Goal: Information Seeking & Learning: Learn about a topic

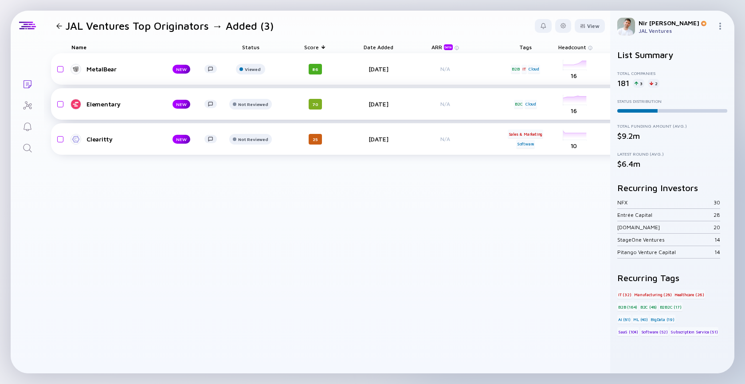
click at [95, 104] on div "Elementary" at bounding box center [122, 104] width 72 height 8
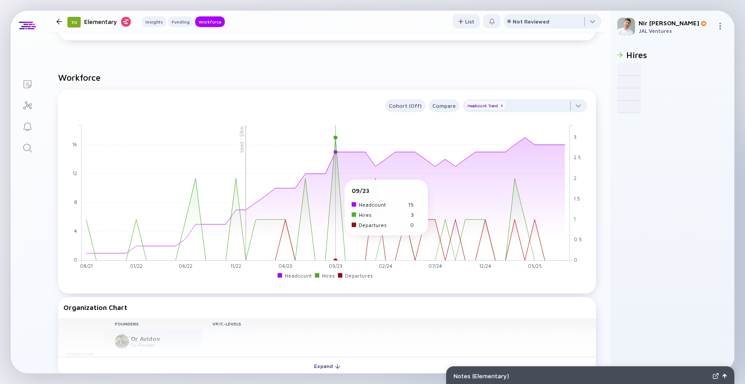
scroll to position [822, 0]
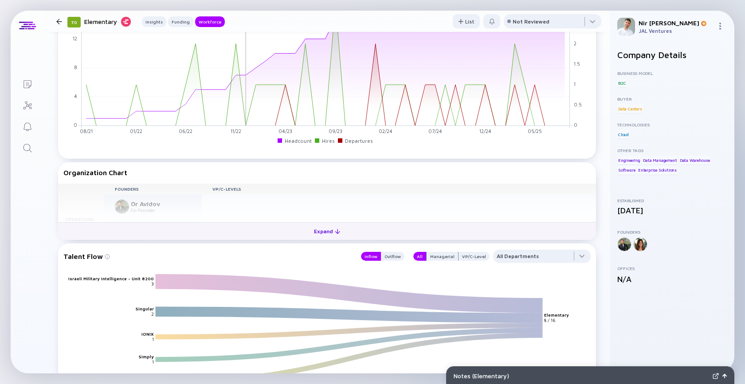
click at [295, 235] on button "Expand" at bounding box center [327, 231] width 538 height 18
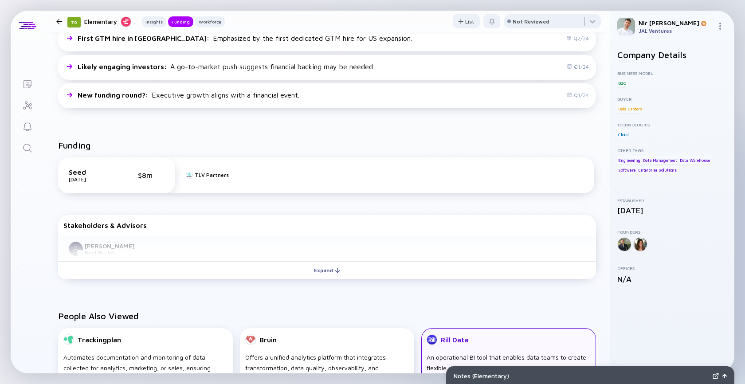
scroll to position [206, 0]
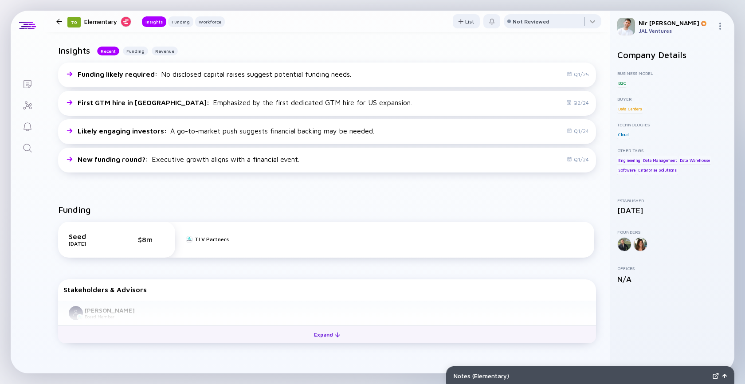
click at [320, 332] on div "Expand" at bounding box center [326, 335] width 37 height 14
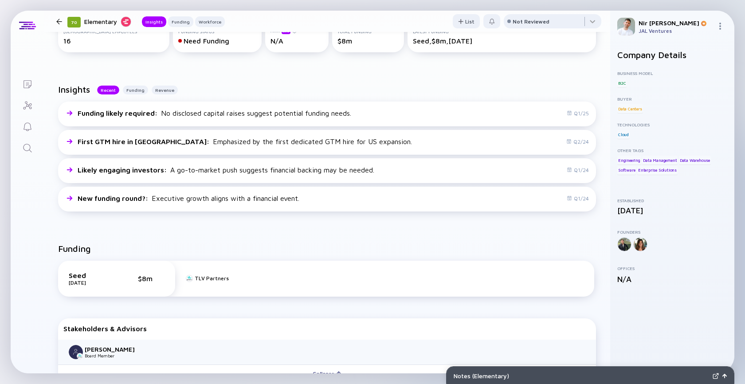
scroll to position [0, 0]
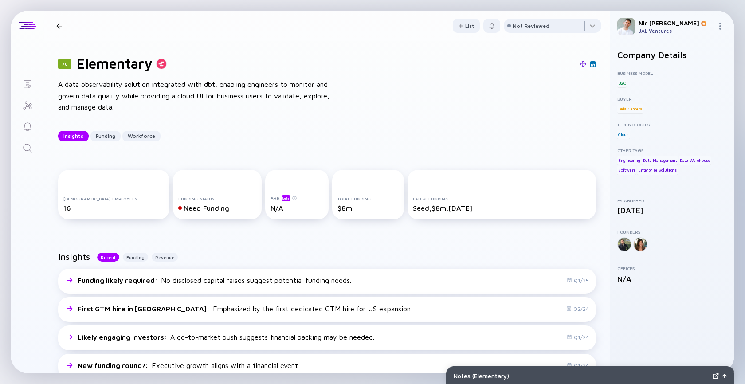
click at [583, 62] on img at bounding box center [583, 64] width 6 height 6
click at [617, 203] on div "Maayan Salom" at bounding box center [593, 204] width 66 height 8
click at [619, 203] on link at bounding box center [622, 205] width 6 height 6
click at [523, 35] on div at bounding box center [553, 28] width 98 height 18
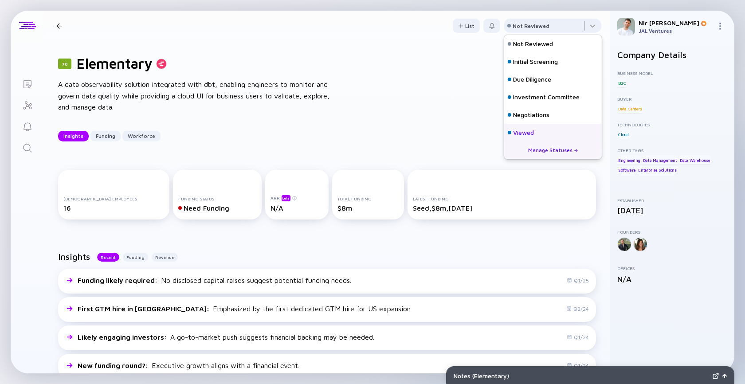
click at [518, 129] on div "Viewed" at bounding box center [523, 132] width 21 height 9
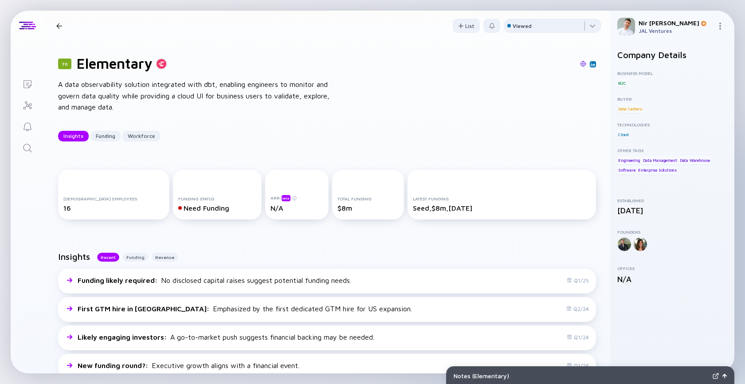
click at [54, 23] on div at bounding box center [59, 26] width 13 height 6
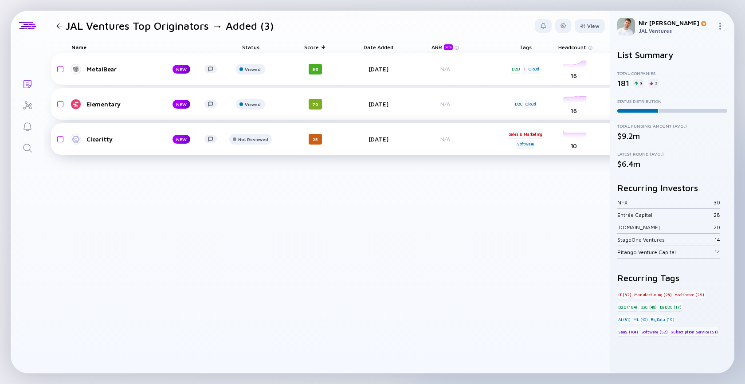
click at [105, 141] on div "Clearitty" at bounding box center [122, 139] width 72 height 8
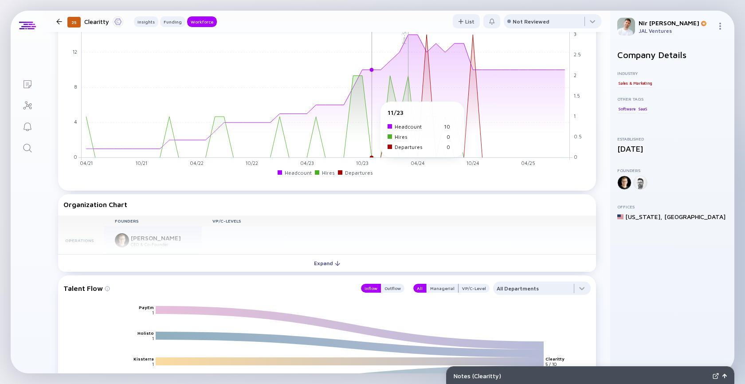
scroll to position [787, 0]
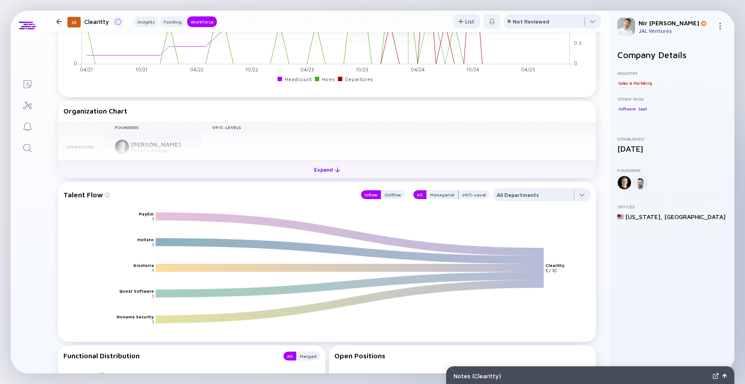
click at [252, 168] on button "Expand" at bounding box center [327, 169] width 538 height 18
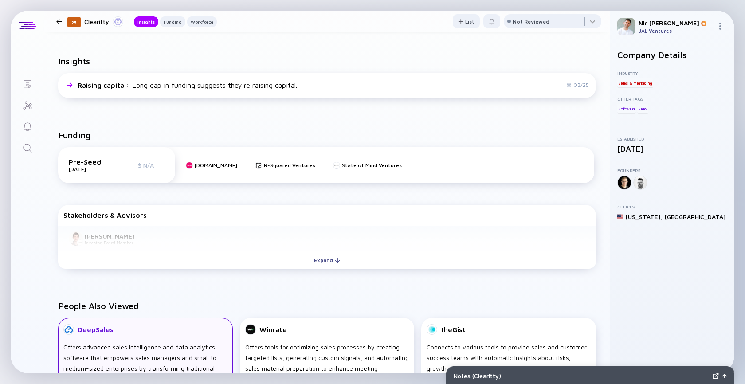
scroll to position [106, 0]
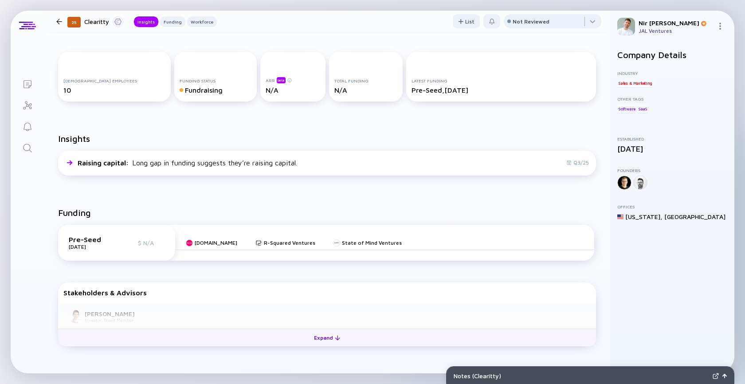
click at [205, 338] on button "Expand" at bounding box center [327, 337] width 538 height 18
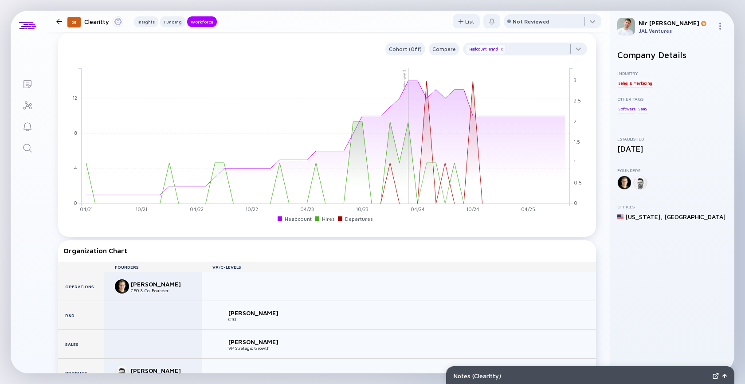
scroll to position [651, 0]
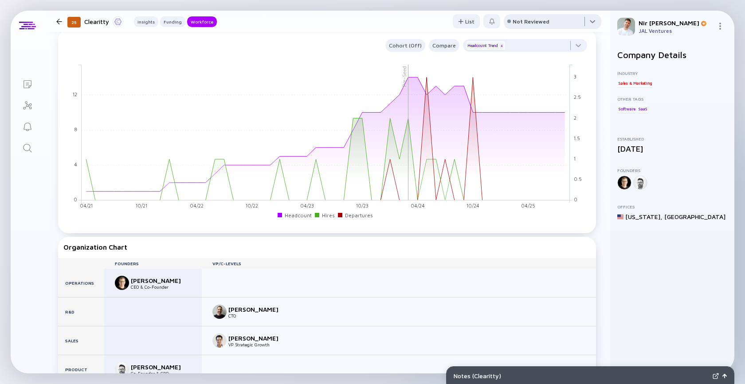
click at [526, 17] on div at bounding box center [553, 23] width 98 height 18
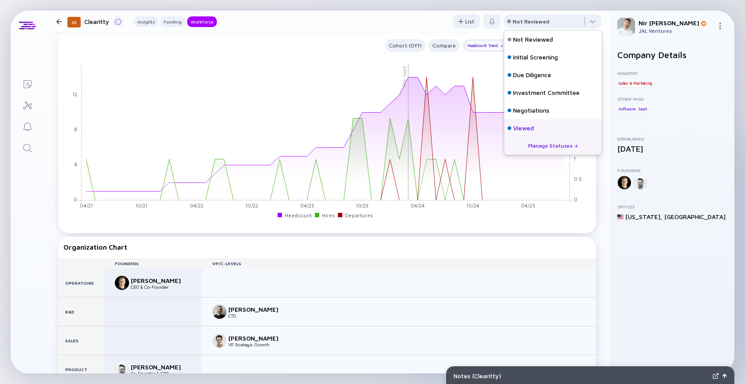
click at [519, 128] on div "Viewed" at bounding box center [523, 128] width 21 height 9
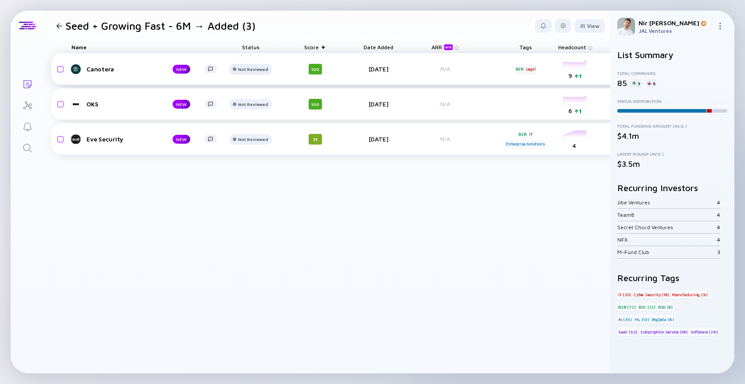
click at [256, 70] on div "Not Reviewed" at bounding box center [253, 68] width 30 height 5
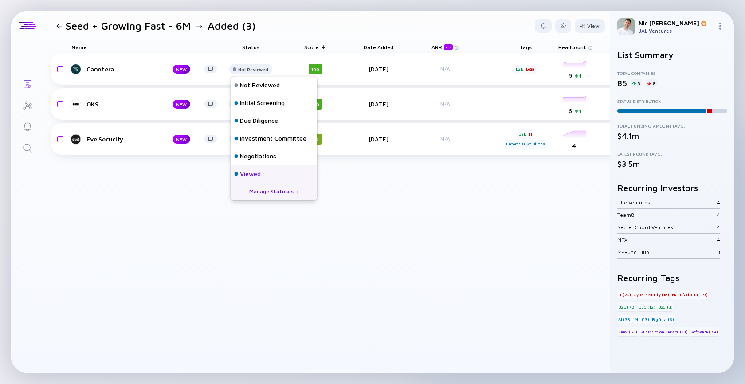
click at [255, 172] on div "Viewed" at bounding box center [250, 173] width 21 height 9
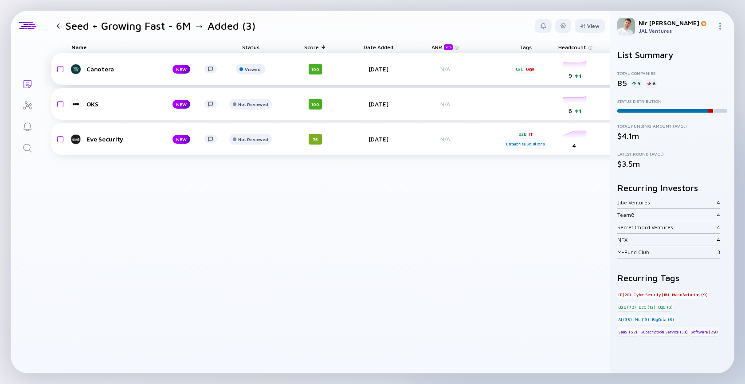
click at [144, 62] on div "Canotera NEW Viewed 100 2 days ago N/A B2B Legal headcount-canotera 9 1 Headcou…" at bounding box center [459, 68] width 816 height 31
click at [144, 66] on div "Canotera" at bounding box center [122, 69] width 72 height 8
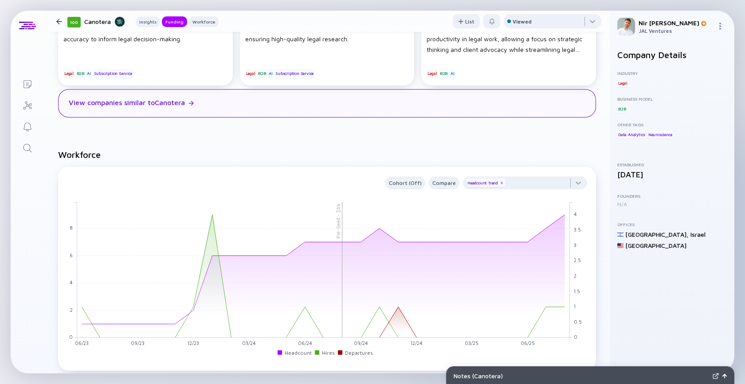
scroll to position [624, 0]
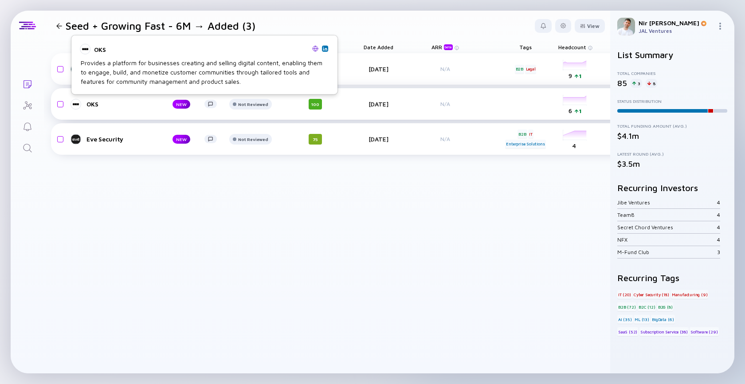
click at [79, 105] on div at bounding box center [75, 104] width 11 height 11
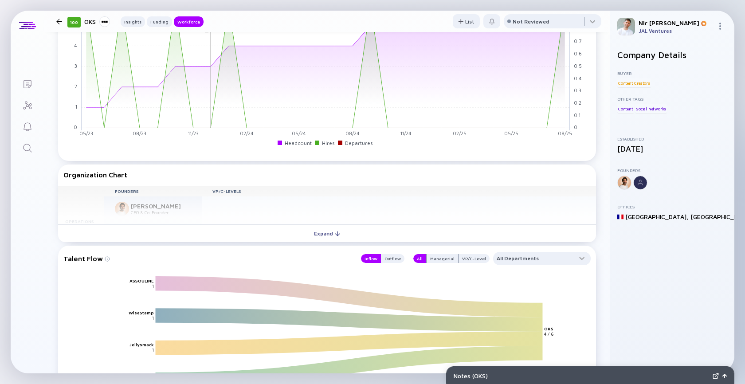
scroll to position [797, 0]
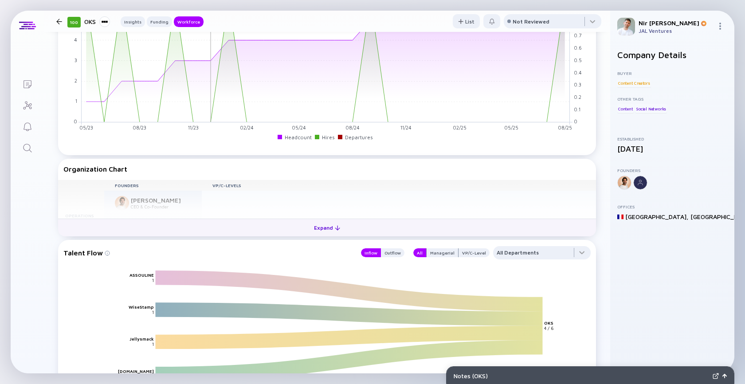
click at [249, 230] on button "Expand" at bounding box center [327, 228] width 538 height 18
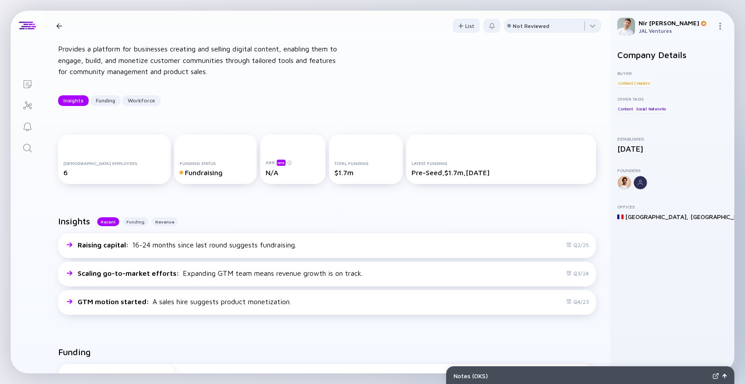
scroll to position [0, 0]
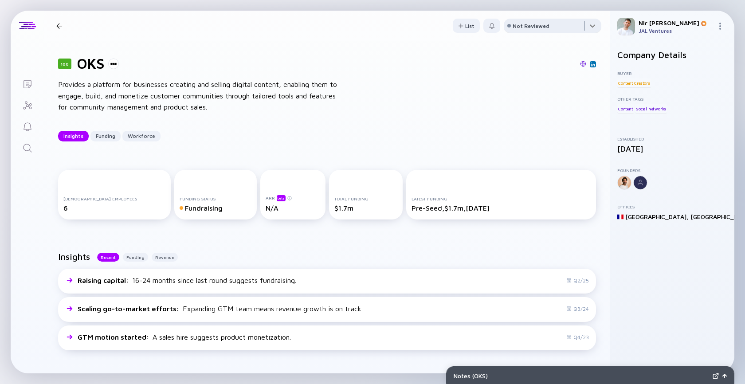
click at [529, 29] on div at bounding box center [553, 28] width 98 height 18
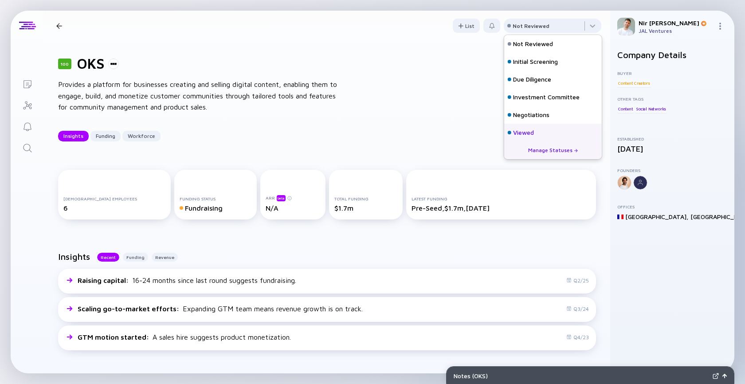
click at [514, 127] on div "Viewed" at bounding box center [553, 133] width 98 height 18
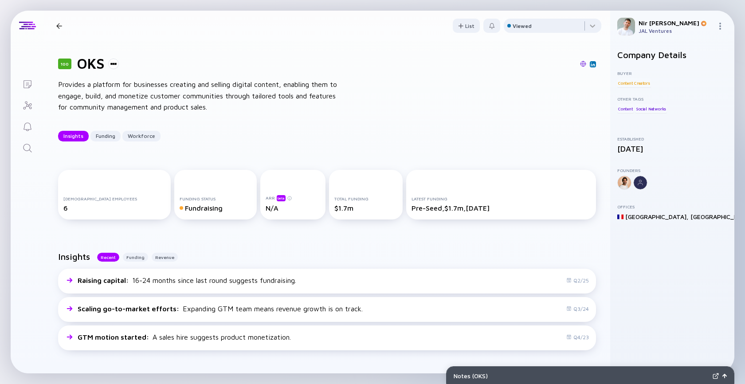
click at [56, 25] on div at bounding box center [59, 26] width 6 height 6
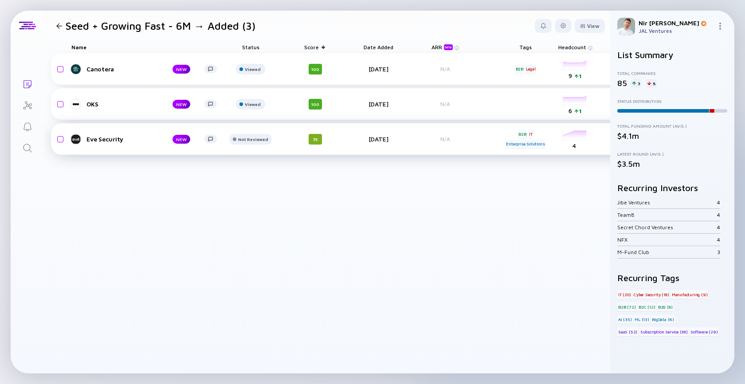
click at [98, 138] on div "Eve Security" at bounding box center [122, 139] width 72 height 8
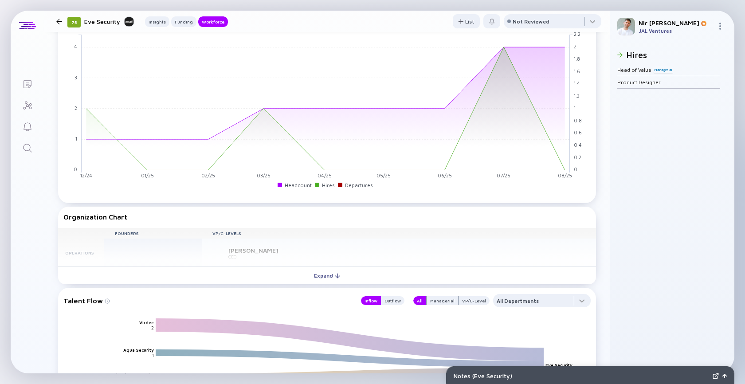
scroll to position [623, 0]
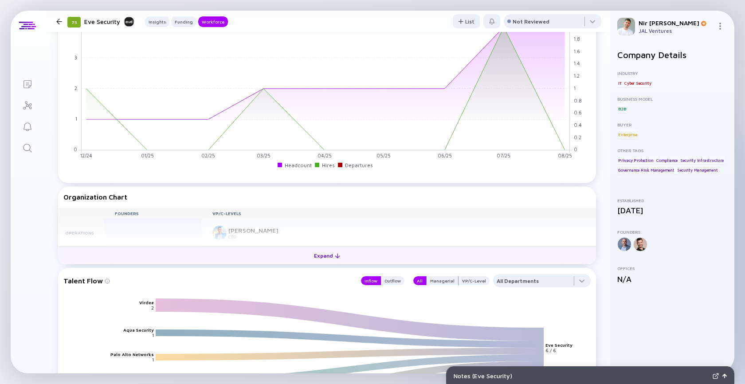
click at [327, 257] on div "Expand" at bounding box center [326, 256] width 37 height 14
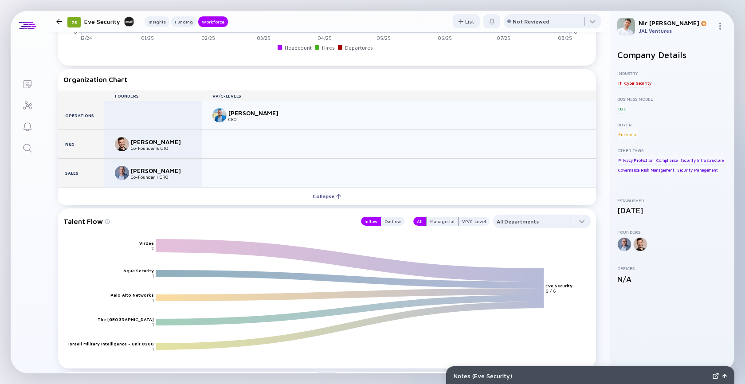
scroll to position [724, 0]
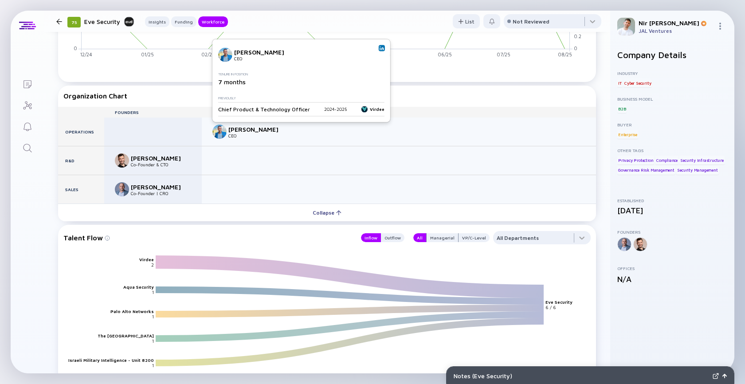
click at [379, 49] on img at bounding box center [381, 48] width 4 height 4
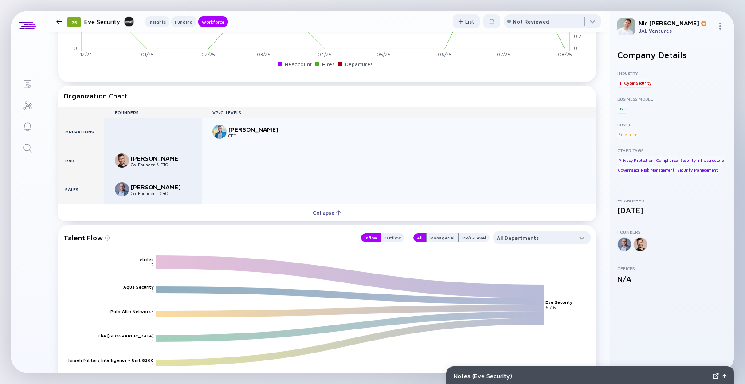
click at [326, 180] on div at bounding box center [399, 189] width 394 height 28
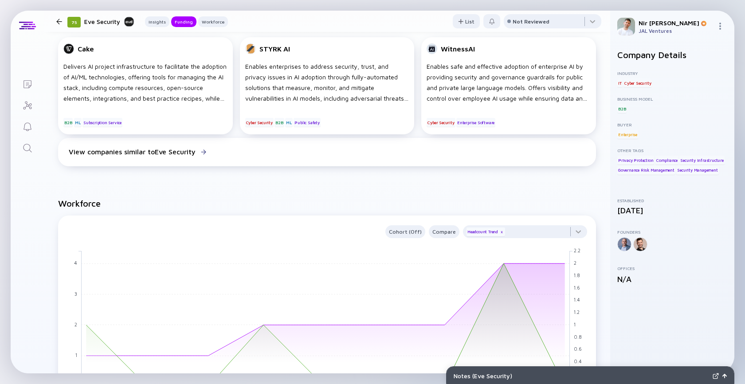
scroll to position [0, 0]
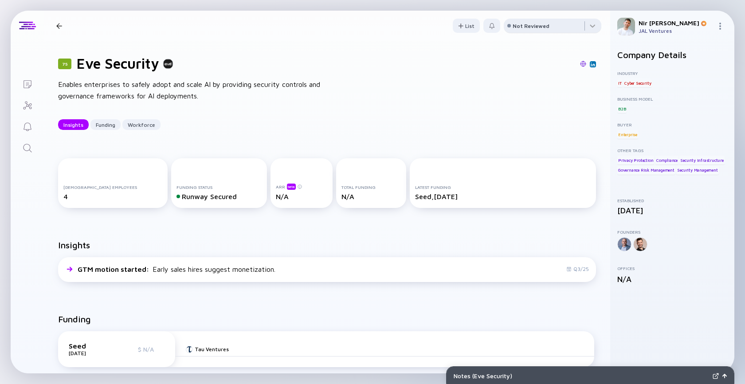
click at [535, 24] on div "Not Reviewed" at bounding box center [530, 26] width 37 height 7
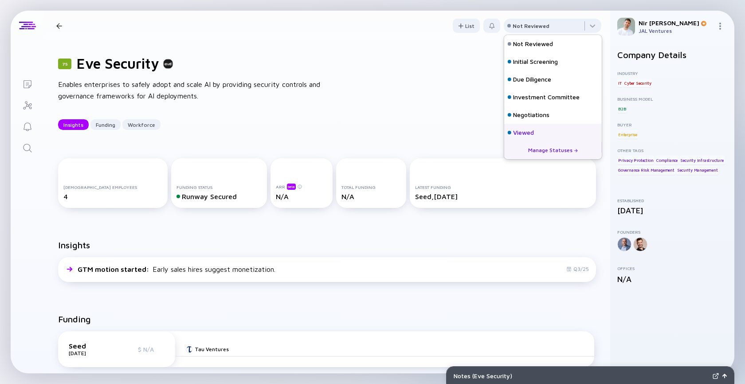
click at [521, 129] on div "Viewed" at bounding box center [523, 132] width 21 height 9
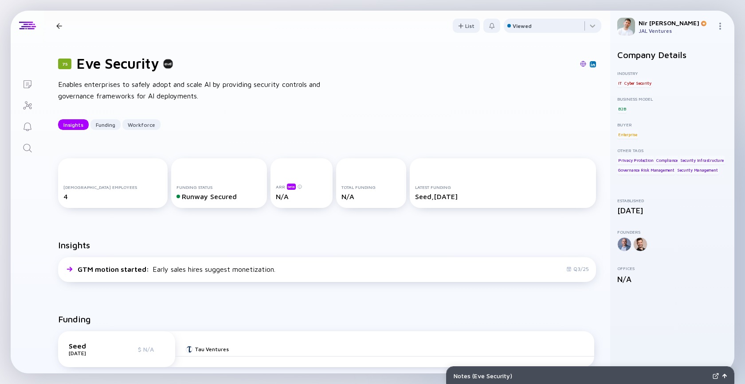
click at [56, 26] on div at bounding box center [59, 26] width 6 height 6
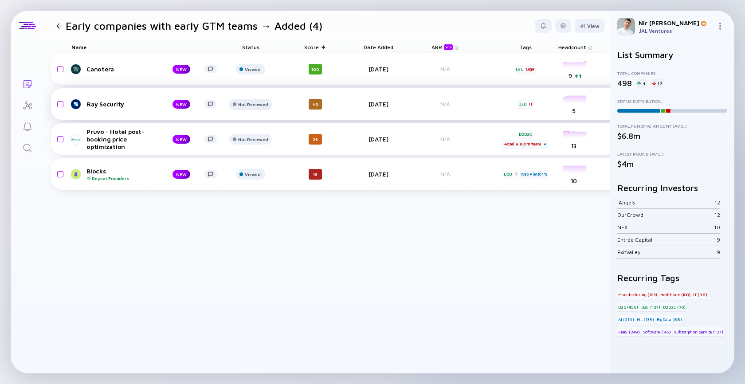
click at [265, 105] on div "Not Reviewed" at bounding box center [253, 104] width 30 height 5
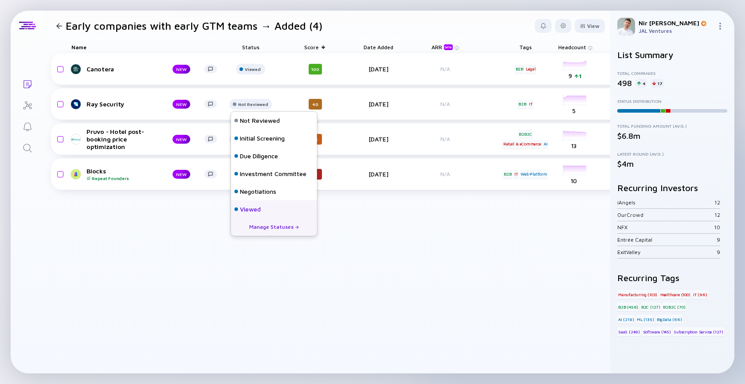
click at [261, 206] on div "Viewed" at bounding box center [250, 209] width 21 height 9
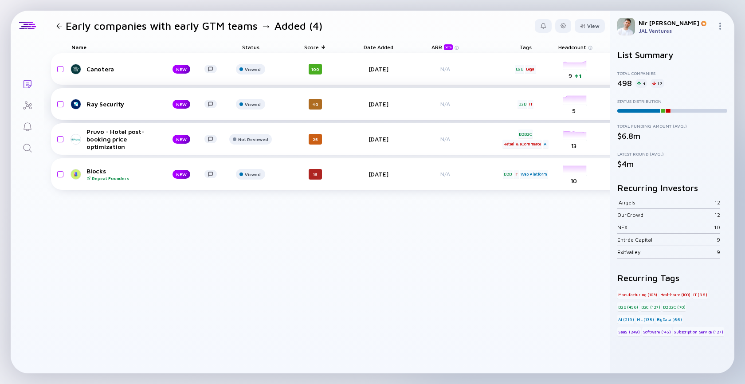
click at [110, 104] on div "Ray Security" at bounding box center [122, 104] width 72 height 8
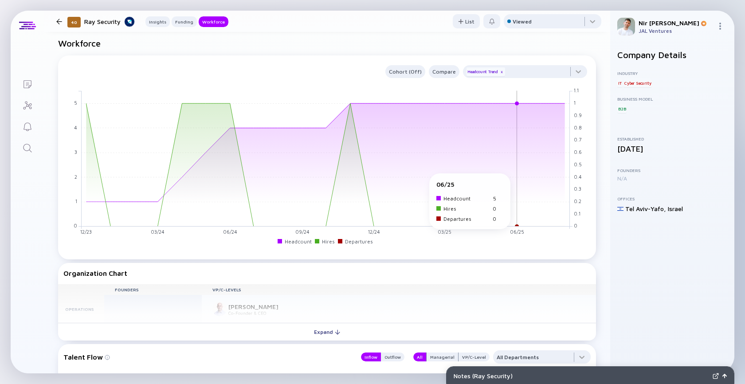
scroll to position [617, 0]
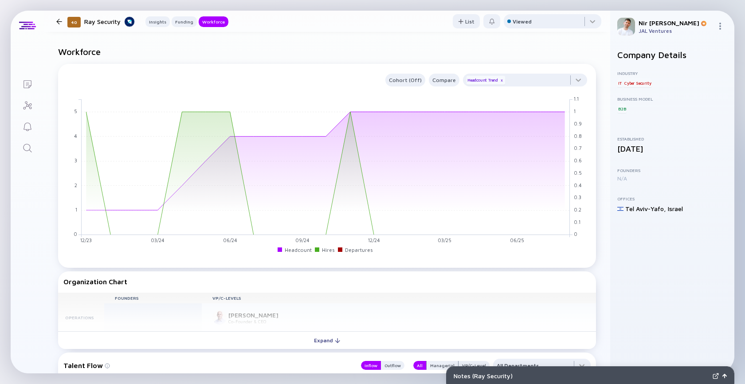
click at [59, 27] on header "40 Ray Security Insights Funding Workforce List Viewed" at bounding box center [327, 21] width 566 height 21
click at [59, 24] on div at bounding box center [59, 22] width 6 height 6
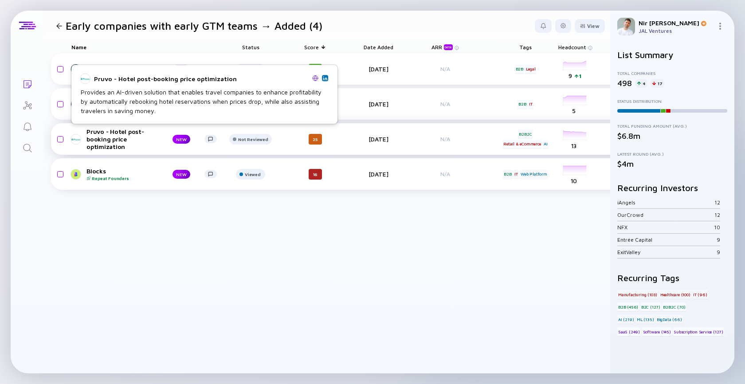
click at [118, 143] on div "Pruvo - Hotel post-booking price optimization" at bounding box center [122, 139] width 72 height 23
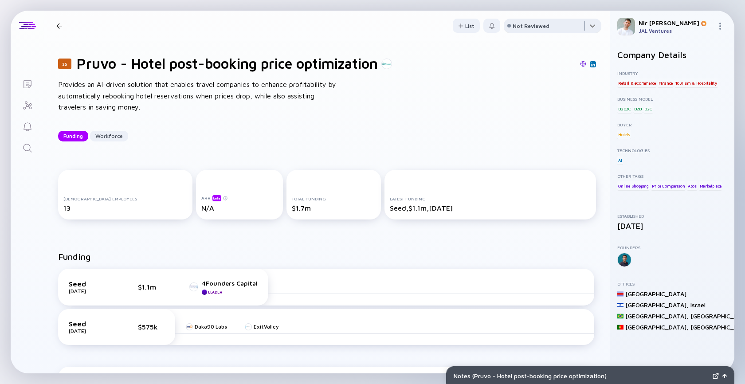
click at [517, 31] on div at bounding box center [553, 28] width 98 height 18
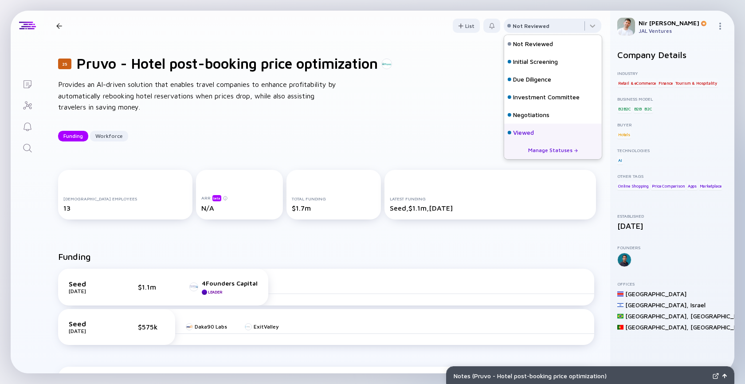
click at [519, 132] on div "Viewed" at bounding box center [523, 132] width 21 height 9
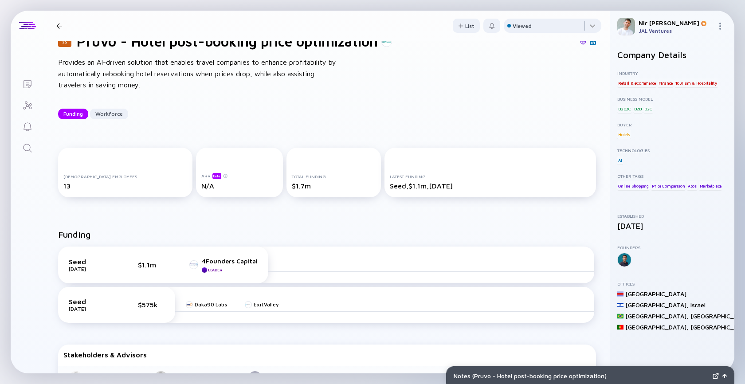
scroll to position [23, 0]
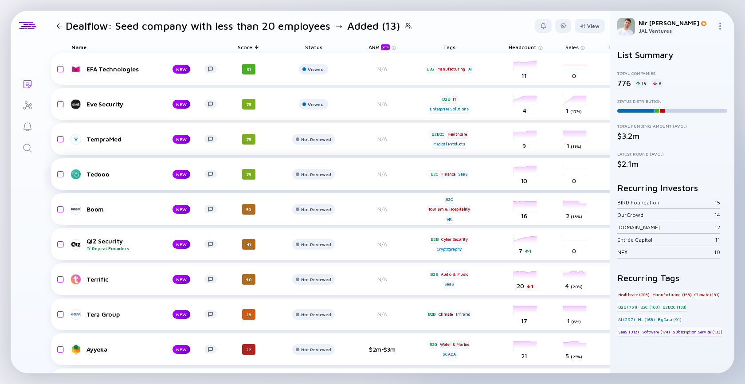
scroll to position [134, 0]
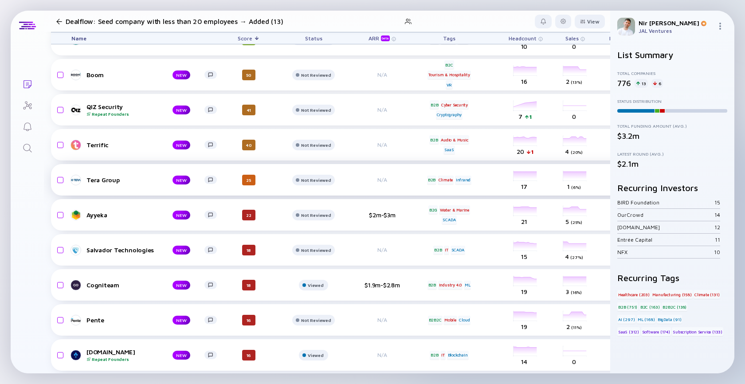
click at [106, 181] on div "Tera Group" at bounding box center [122, 180] width 72 height 8
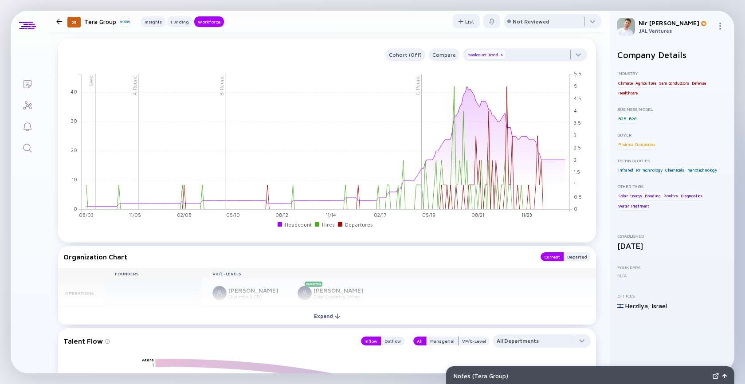
scroll to position [778, 0]
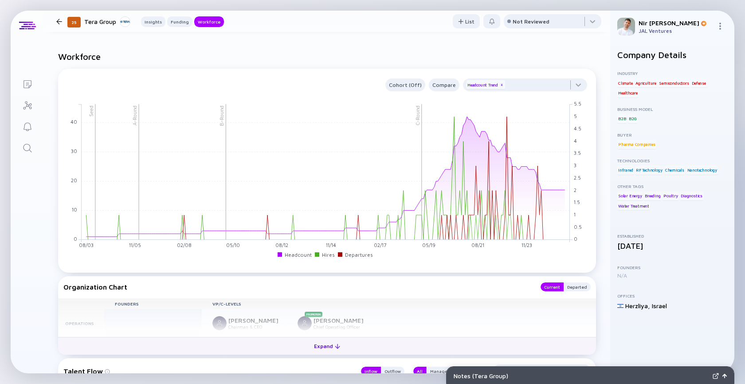
click at [356, 340] on button "Expand" at bounding box center [327, 346] width 538 height 18
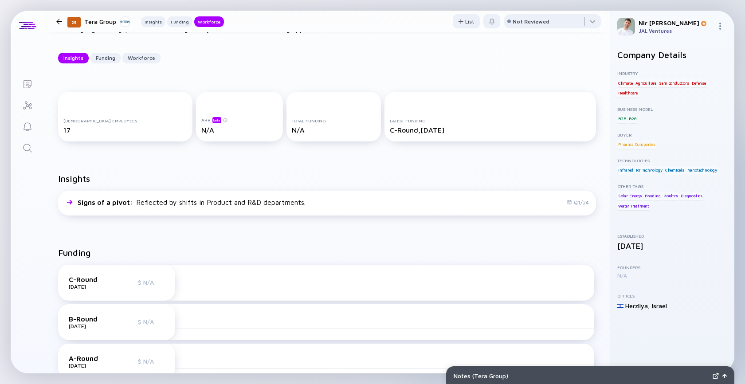
scroll to position [0, 0]
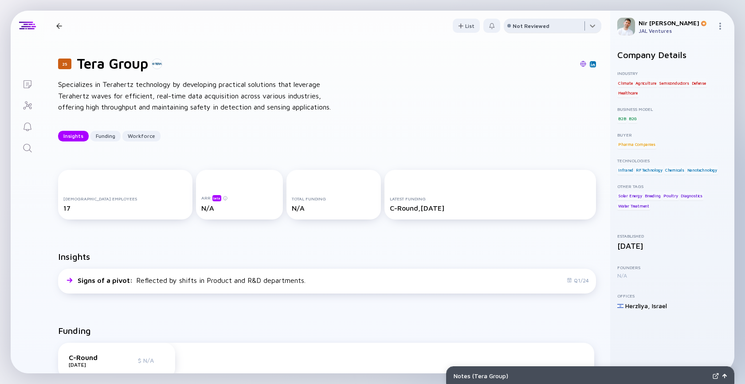
click at [562, 34] on div at bounding box center [553, 28] width 98 height 18
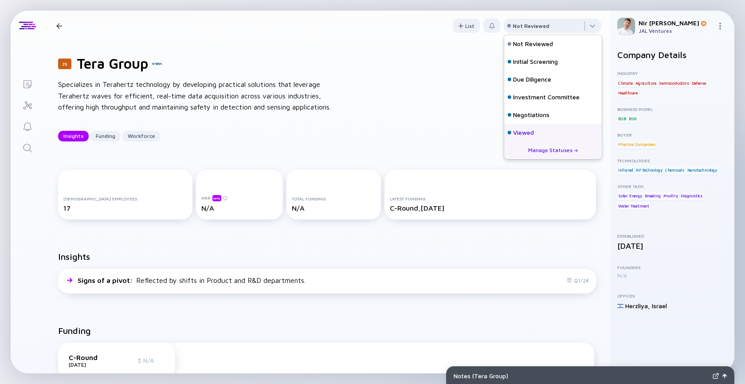
click at [531, 133] on div "Viewed" at bounding box center [523, 132] width 21 height 9
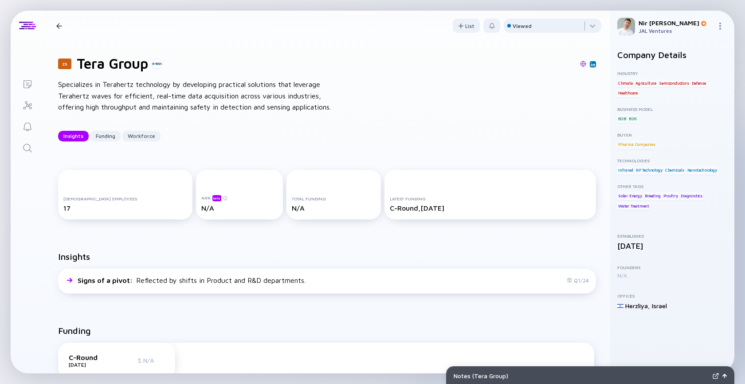
click at [62, 35] on header "25 Tera Group Insights Funding Workforce List Viewed" at bounding box center [327, 26] width 566 height 30
click at [61, 29] on div "25 Tera Group Insights Funding Workforce" at bounding box center [138, 26] width 171 height 12
click at [60, 27] on div at bounding box center [59, 26] width 6 height 6
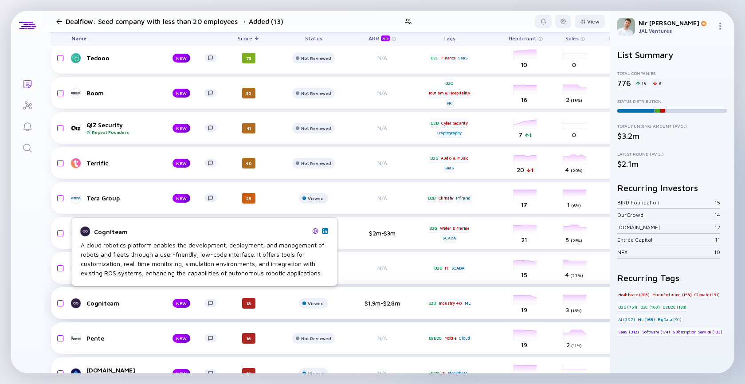
scroll to position [115, 0]
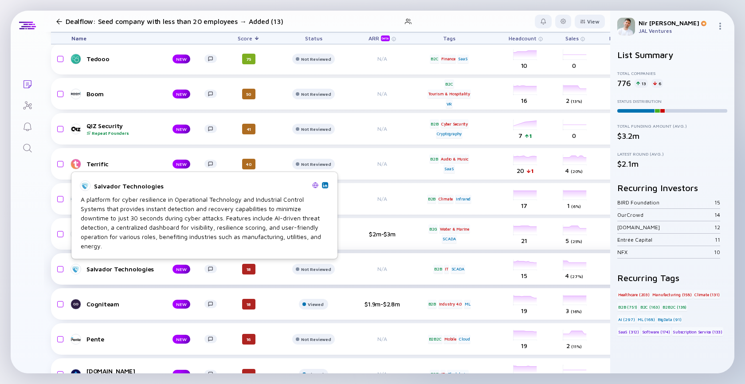
click at [160, 273] on link "Salvador Technologies NEW" at bounding box center [147, 269] width 152 height 11
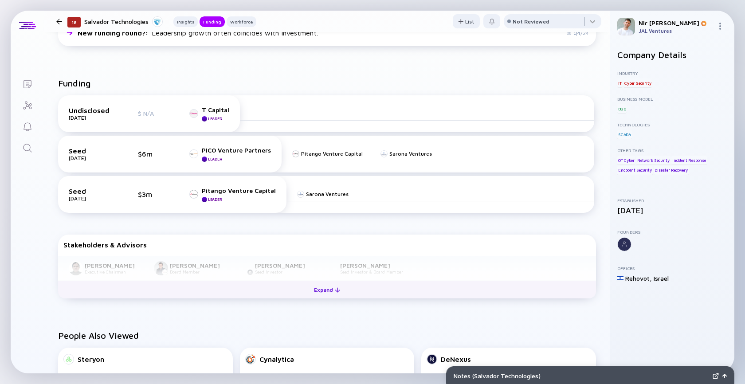
scroll to position [297, 0]
click at [194, 297] on button "Expand" at bounding box center [327, 290] width 538 height 18
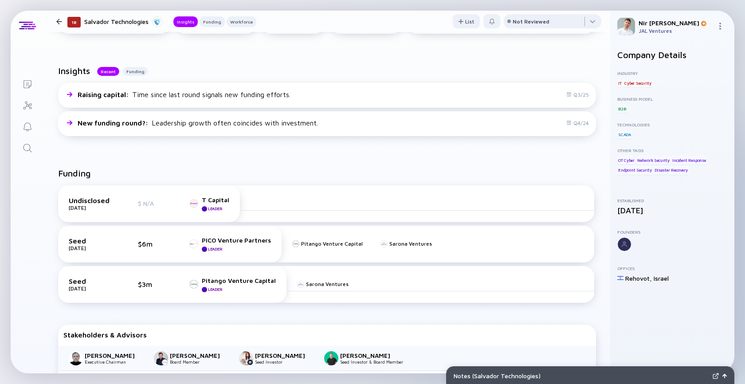
scroll to position [0, 0]
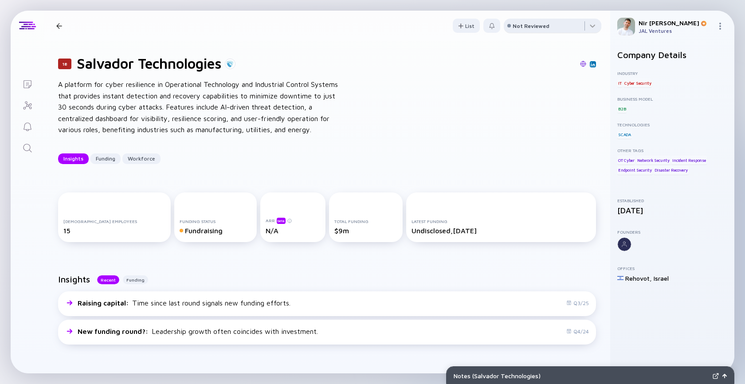
click at [518, 25] on div "Not Reviewed" at bounding box center [530, 26] width 37 height 7
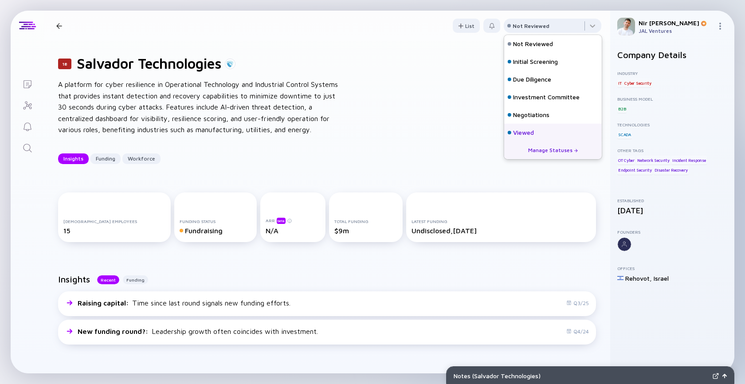
click at [511, 138] on div "Viewed" at bounding box center [553, 133] width 98 height 18
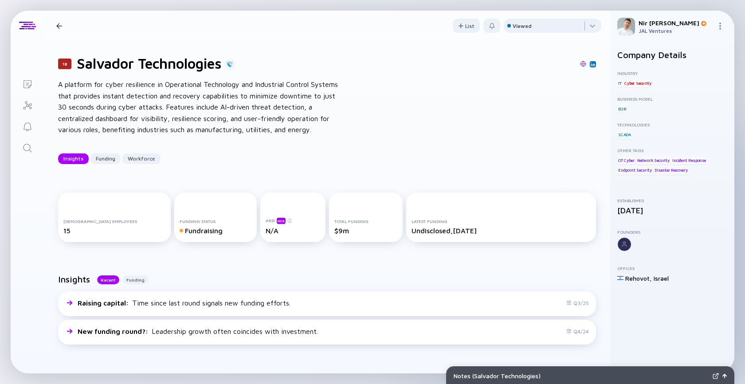
click at [54, 22] on div "18 Salvador Technologies Insights Funding Workforce" at bounding box center [154, 26] width 203 height 12
click at [60, 30] on div "18 Salvador Technologies Insights Funding Workforce" at bounding box center [154, 26] width 203 height 12
click at [60, 23] on div at bounding box center [59, 26] width 6 height 6
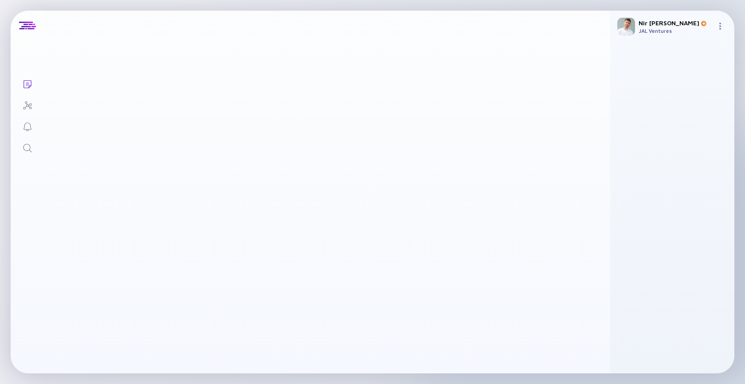
scroll to position [115, 0]
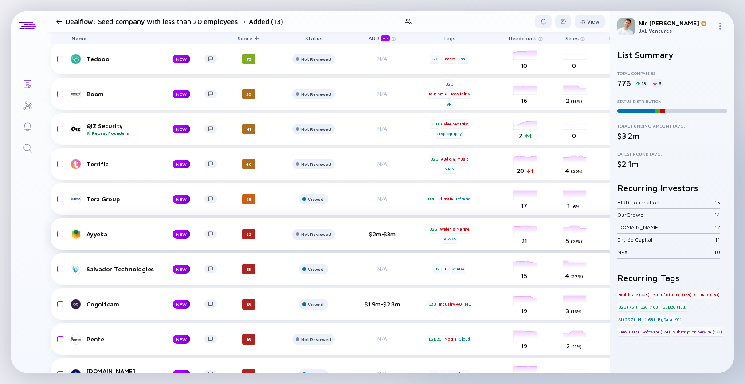
click at [312, 234] on div "Not Reviewed" at bounding box center [316, 233] width 30 height 5
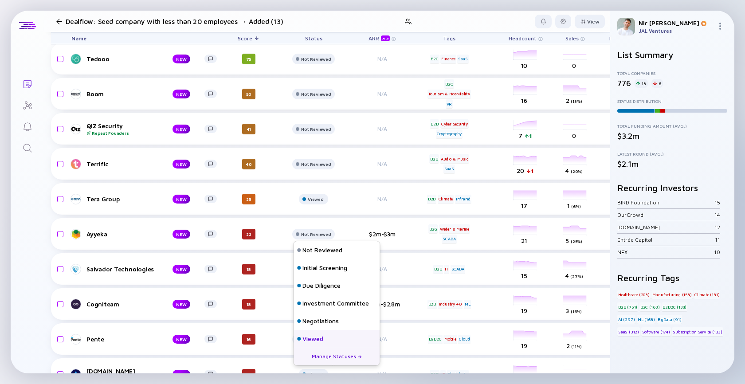
click at [318, 339] on div "Viewed" at bounding box center [312, 338] width 21 height 9
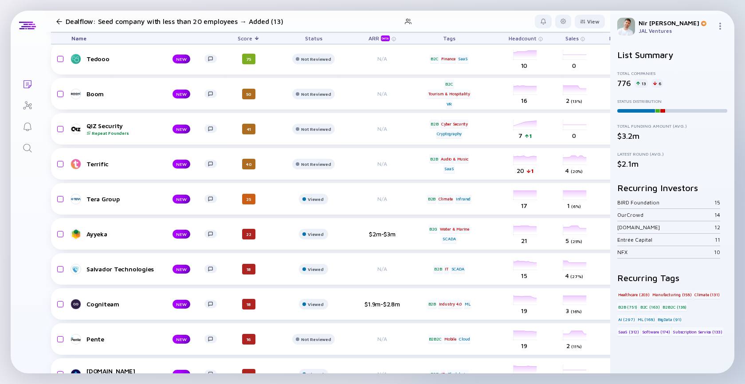
click at [129, 356] on div "TempraMed NEW 75 Not Reviewed N/A B2B2C Healthcare Medical Products headcount-t…" at bounding box center [488, 164] width 874 height 452
click at [122, 342] on link "Pente NEW" at bounding box center [147, 339] width 152 height 11
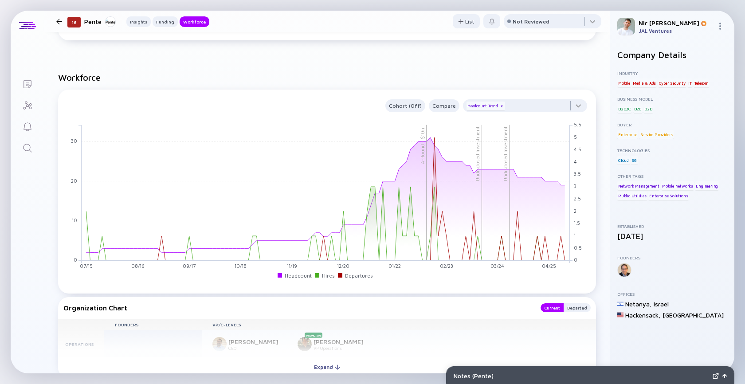
scroll to position [695, 0]
click at [248, 369] on button "Expand" at bounding box center [327, 366] width 538 height 18
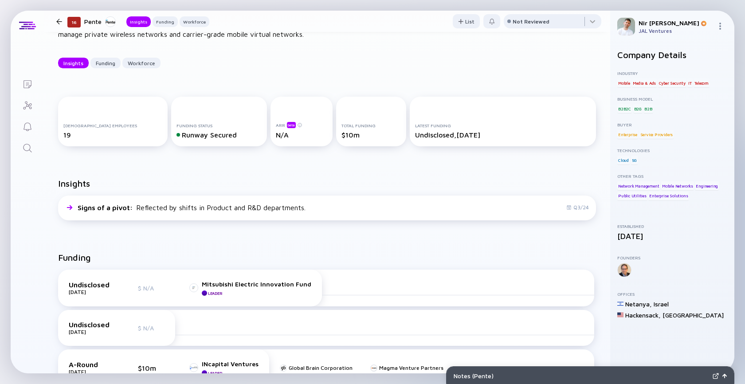
scroll to position [73, 0]
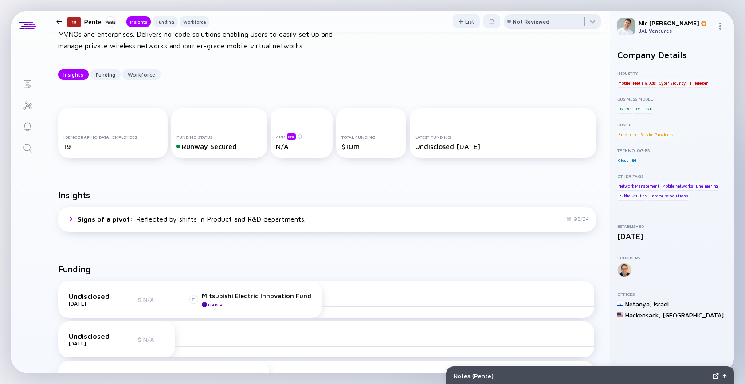
click at [527, 21] on div "Not Reviewed" at bounding box center [530, 21] width 37 height 7
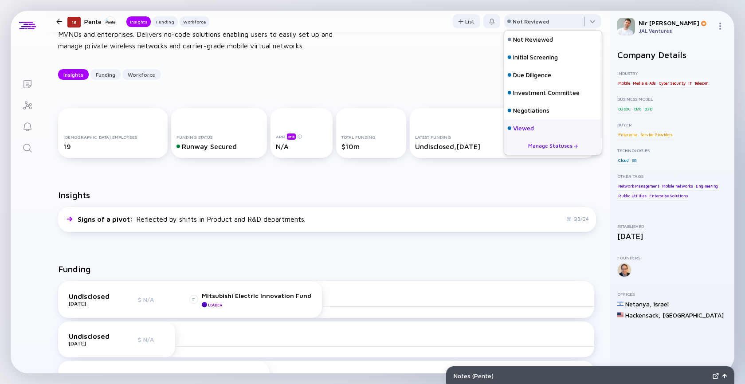
click at [556, 125] on div "Viewed" at bounding box center [553, 128] width 98 height 18
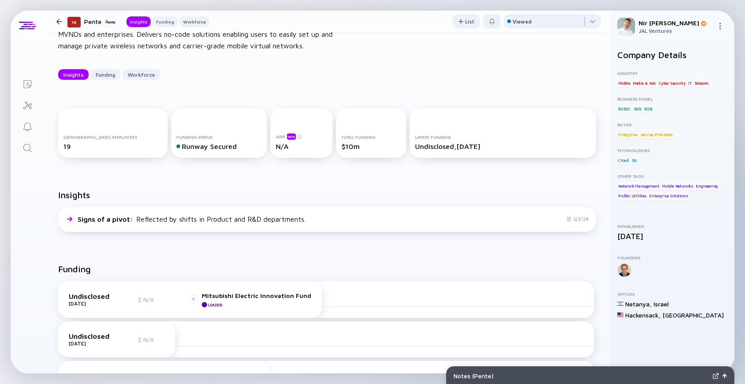
click at [64, 24] on div "16 Pente Insights Funding Workforce" at bounding box center [131, 22] width 156 height 12
click at [59, 19] on div at bounding box center [59, 22] width 6 height 6
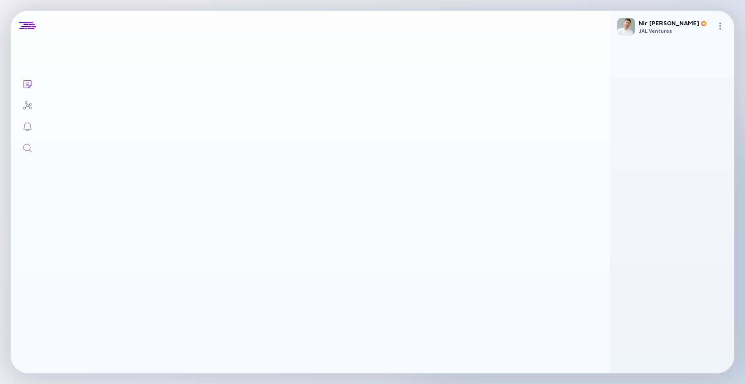
scroll to position [115, 0]
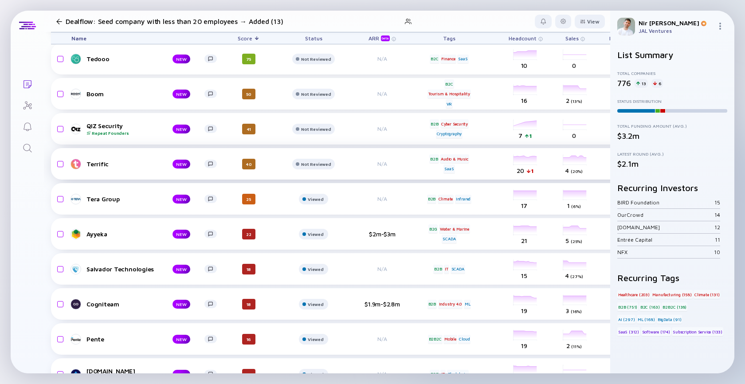
click at [134, 152] on div "Terrific NEW 40 Not Reviewed N/A B2B Audio & Music SaaS headcount-terrific 20 1…" at bounding box center [488, 163] width 874 height 31
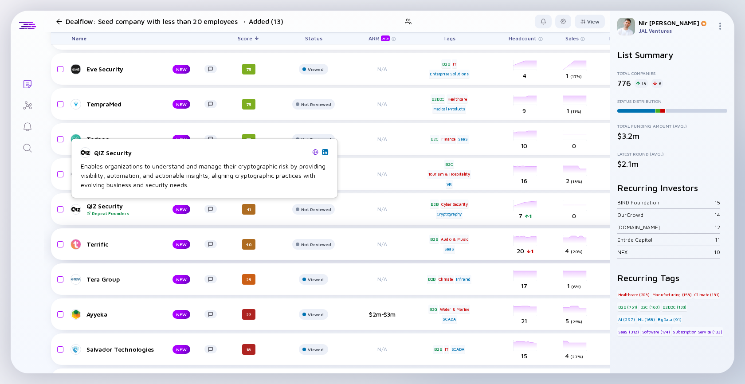
scroll to position [35, 0]
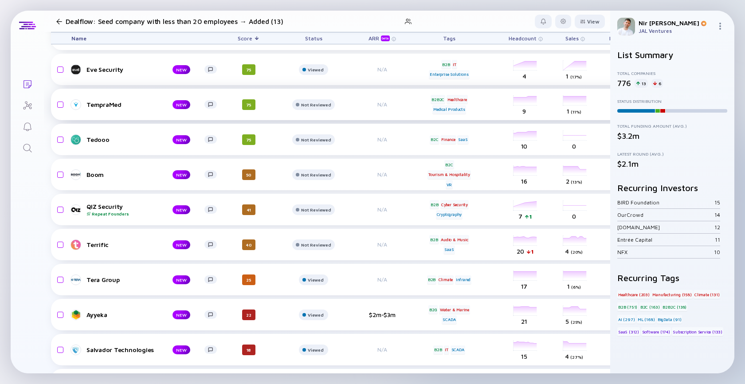
click at [94, 98] on div "TempraMed NEW 75 Not Reviewed N/A B2B2C Healthcare Medical Products headcount-t…" at bounding box center [488, 104] width 874 height 31
click at [91, 109] on link "TempraMed NEW" at bounding box center [147, 104] width 152 height 11
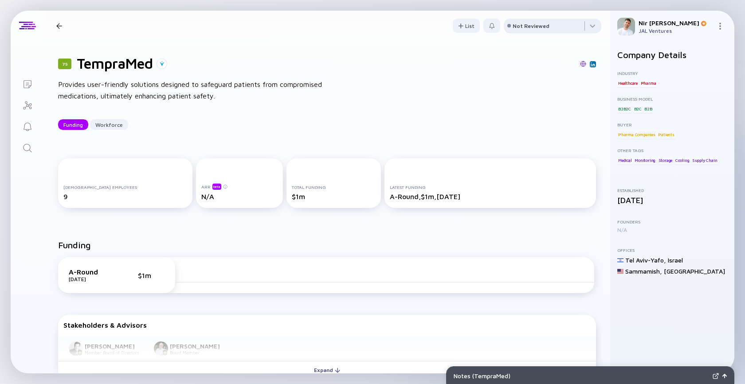
click at [545, 26] on div "Not Reviewed" at bounding box center [530, 26] width 37 height 7
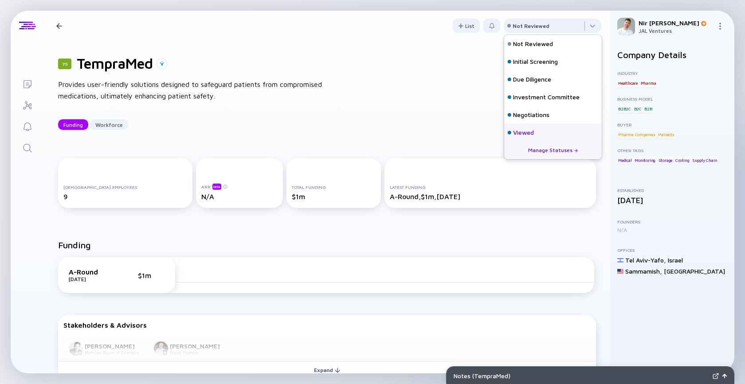
click at [519, 127] on div "Viewed" at bounding box center [553, 133] width 98 height 18
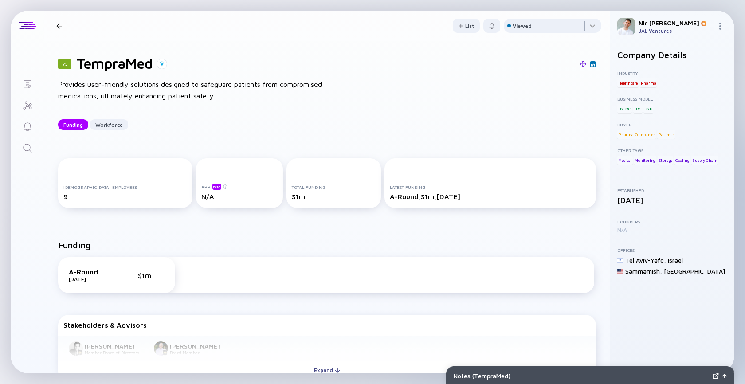
click at [62, 27] on div at bounding box center [59, 26] width 6 height 6
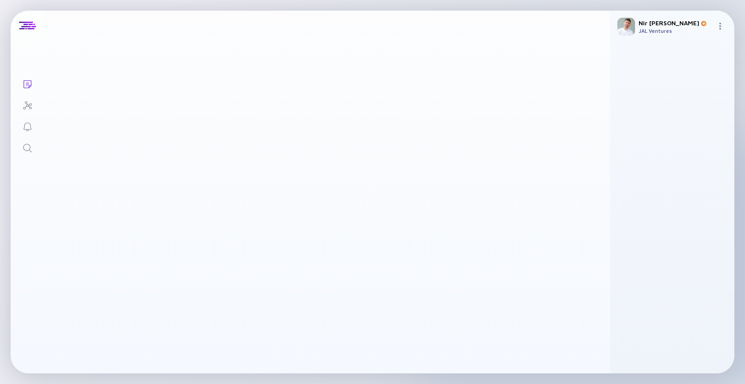
scroll to position [35, 0]
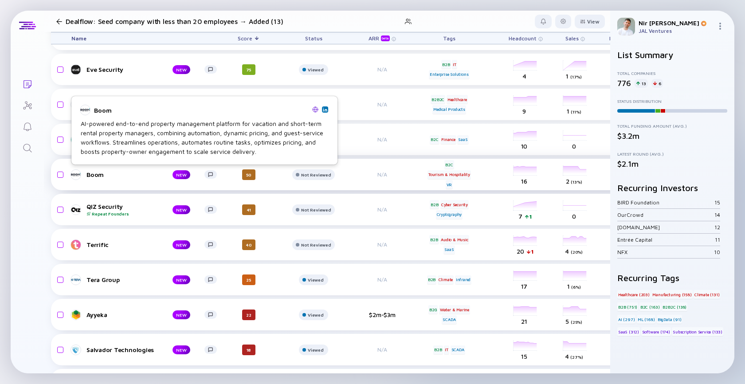
click at [91, 174] on div "Boom" at bounding box center [122, 175] width 72 height 8
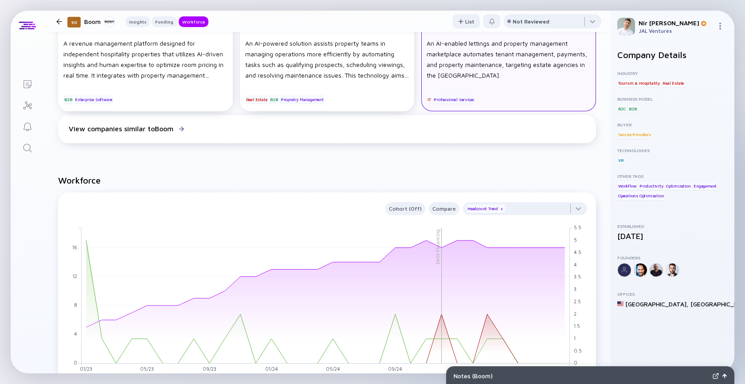
scroll to position [565, 0]
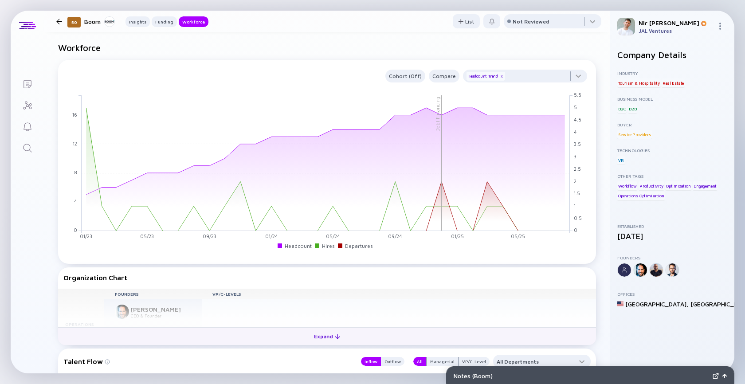
click at [383, 333] on button "Expand" at bounding box center [327, 336] width 538 height 18
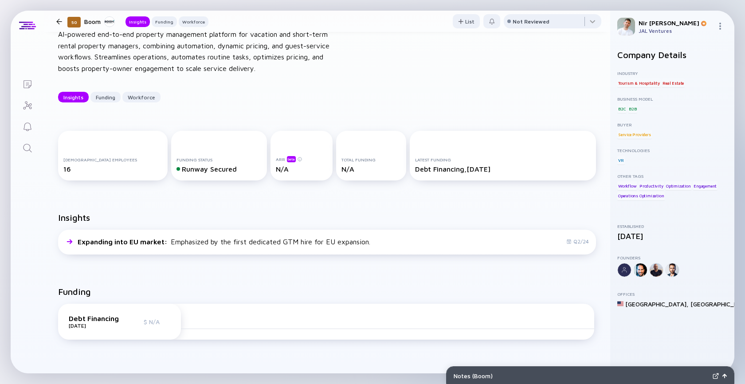
scroll to position [0, 0]
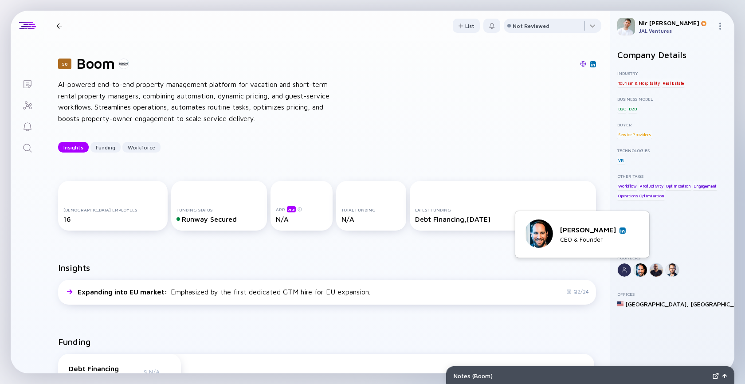
click at [621, 232] on img at bounding box center [622, 230] width 4 height 4
click at [554, 31] on div at bounding box center [553, 28] width 98 height 18
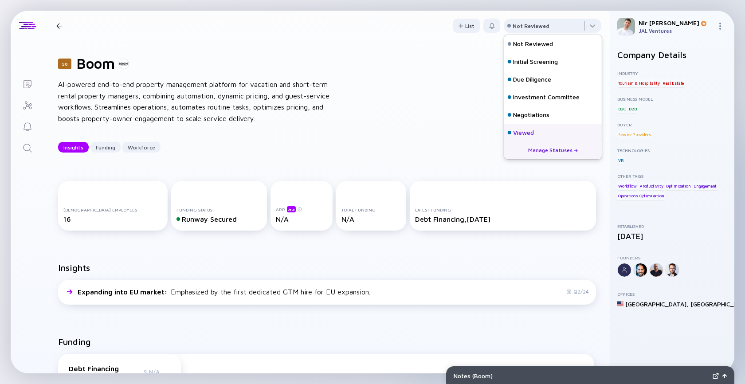
click at [516, 128] on div "Viewed" at bounding box center [523, 132] width 21 height 9
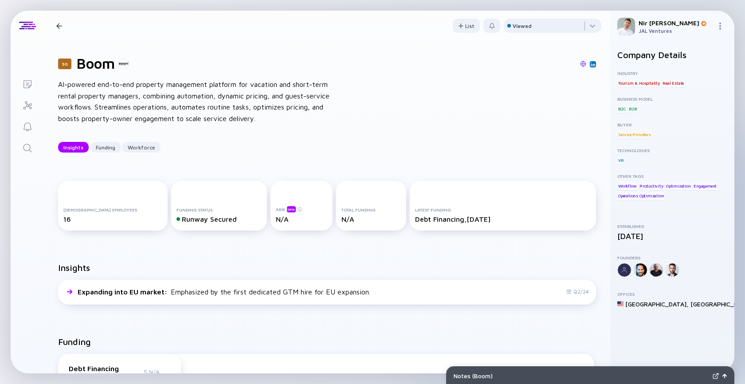
click at [56, 23] on div at bounding box center [59, 26] width 13 height 6
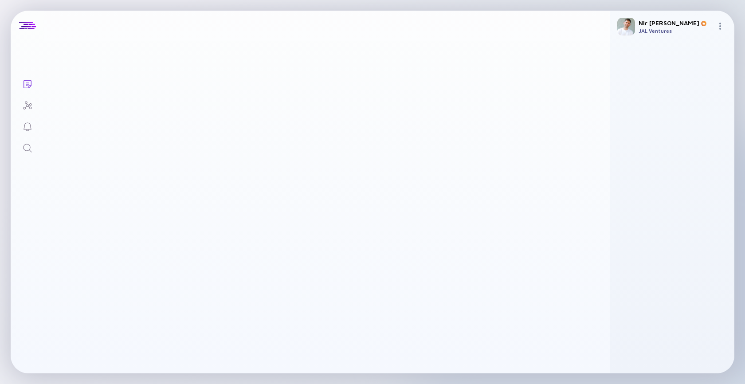
scroll to position [35, 0]
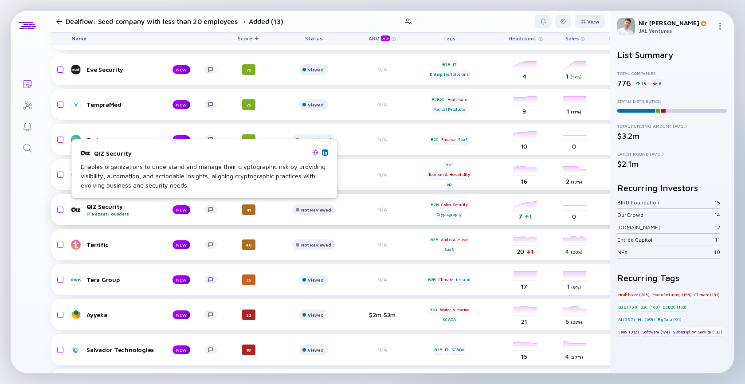
click at [116, 211] on div "Repeat Founders" at bounding box center [122, 213] width 72 height 5
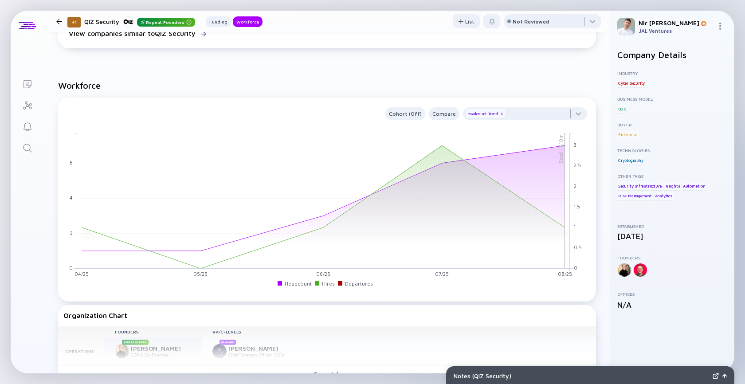
scroll to position [557, 0]
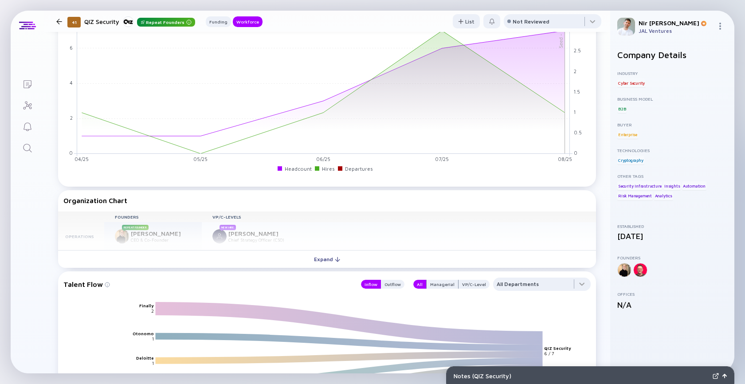
click at [325, 249] on div "Founders VP/C-Levels Operations Repeat Founder [PERSON_NAME] CEO & Co-Founder N…" at bounding box center [327, 230] width 538 height 39
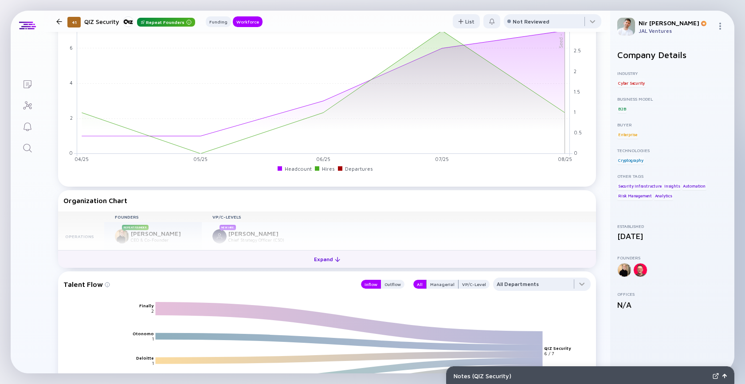
click at [320, 262] on div "Expand" at bounding box center [326, 259] width 37 height 14
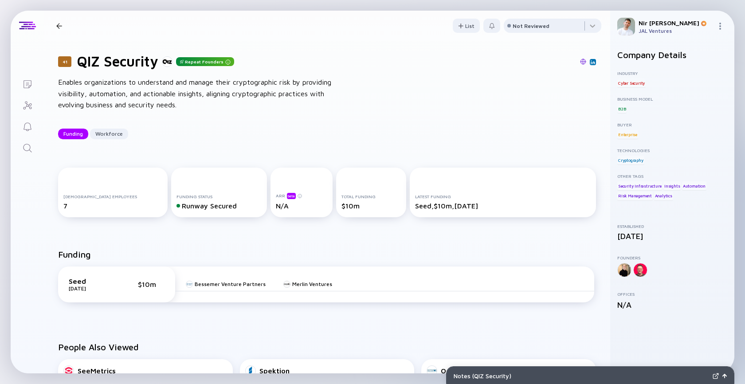
scroll to position [0, 0]
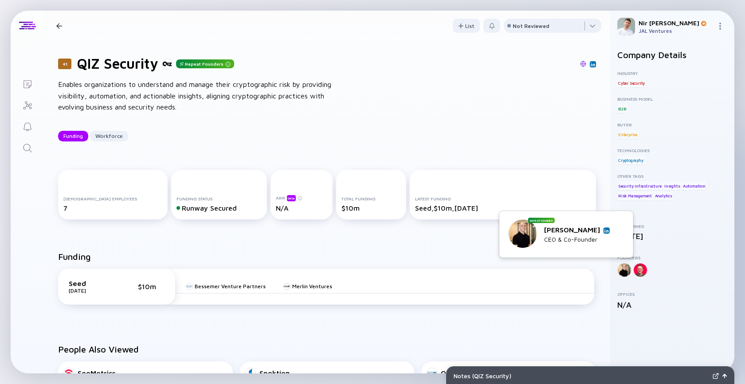
click at [604, 230] on img at bounding box center [606, 230] width 4 height 4
click at [558, 20] on div at bounding box center [553, 28] width 98 height 18
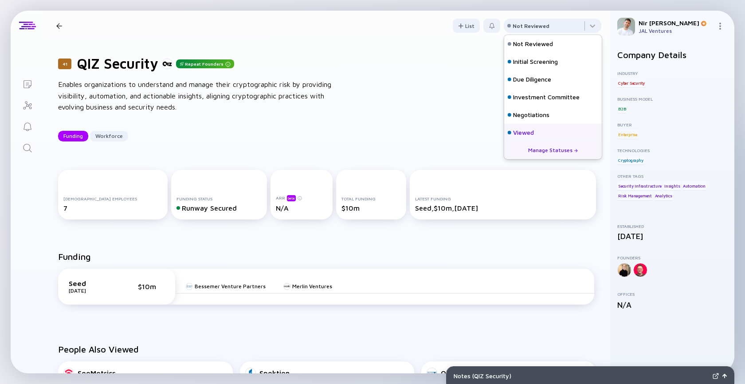
click at [514, 134] on div "Viewed" at bounding box center [523, 132] width 21 height 9
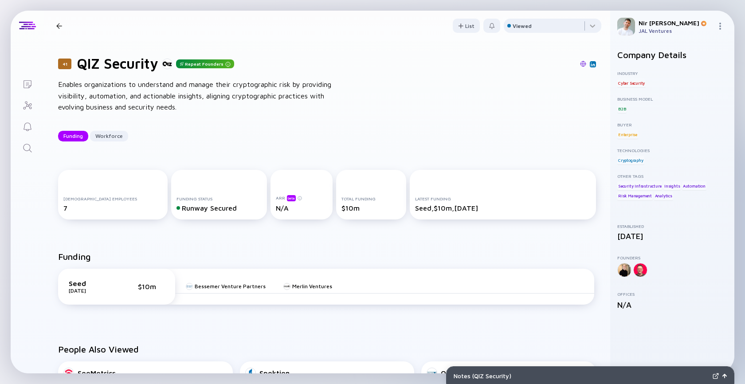
click at [62, 21] on div "41 QIZ Security Repeat Founders Funding Workforce" at bounding box center [158, 26] width 210 height 12
click at [61, 27] on div at bounding box center [59, 26] width 6 height 6
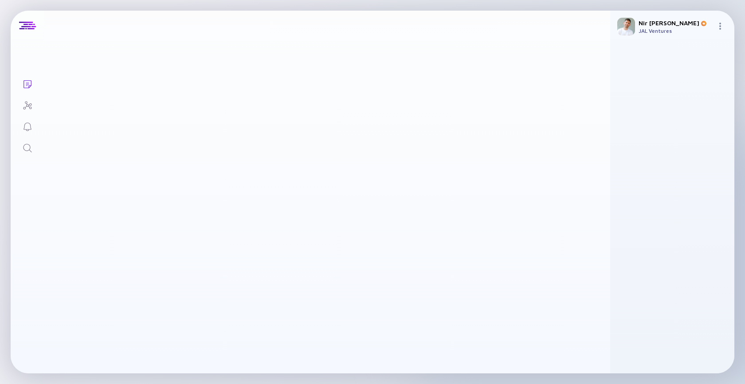
scroll to position [35, 0]
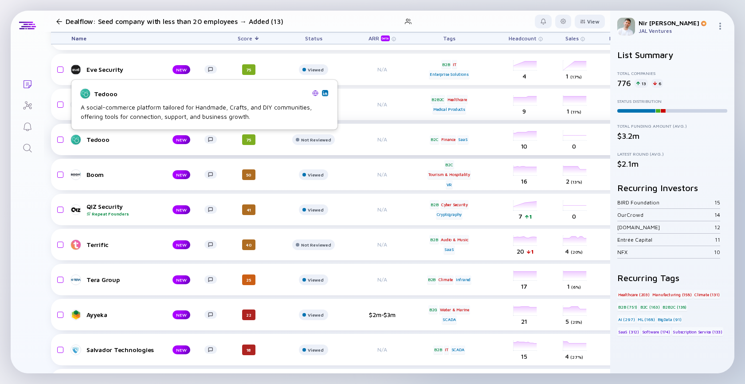
click at [76, 140] on div at bounding box center [75, 139] width 11 height 11
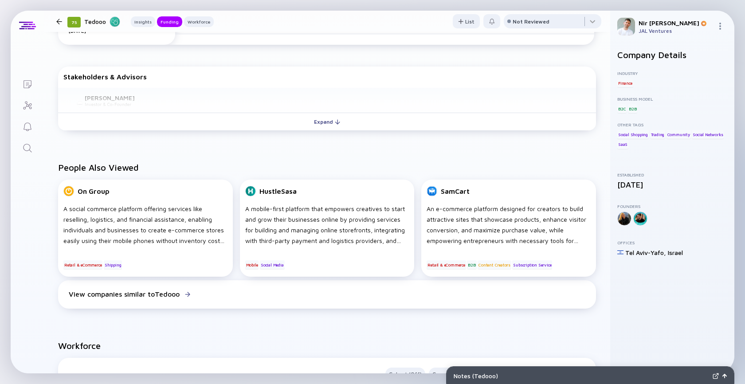
scroll to position [326, 0]
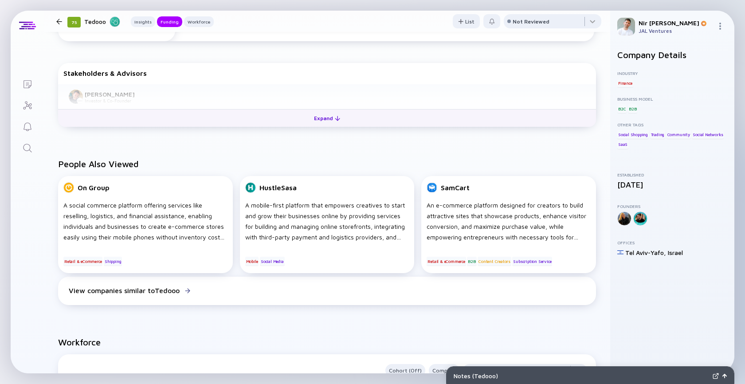
click at [184, 125] on button "Expand" at bounding box center [327, 118] width 538 height 18
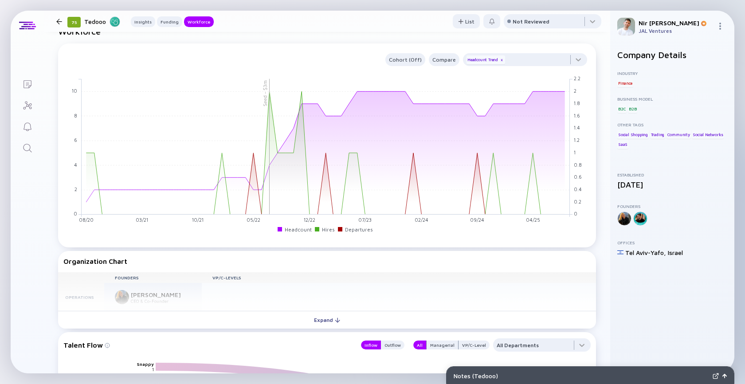
scroll to position [648, 0]
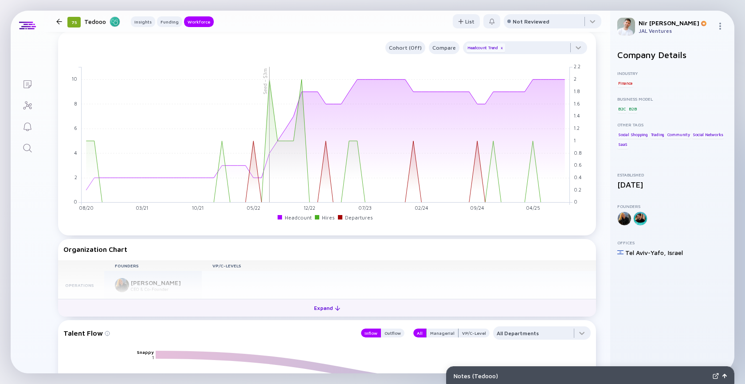
click at [194, 305] on button "Expand" at bounding box center [327, 308] width 538 height 18
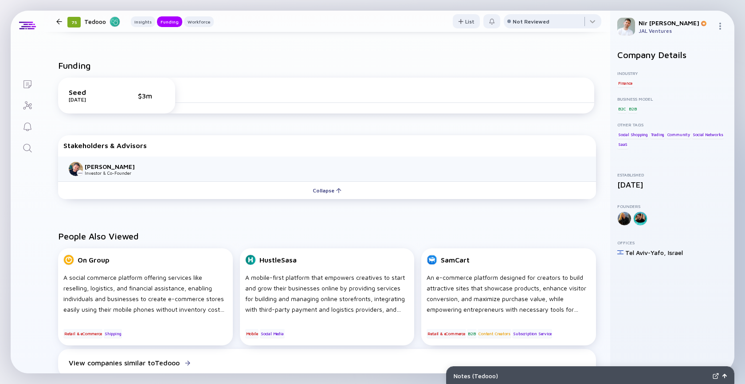
scroll to position [66, 0]
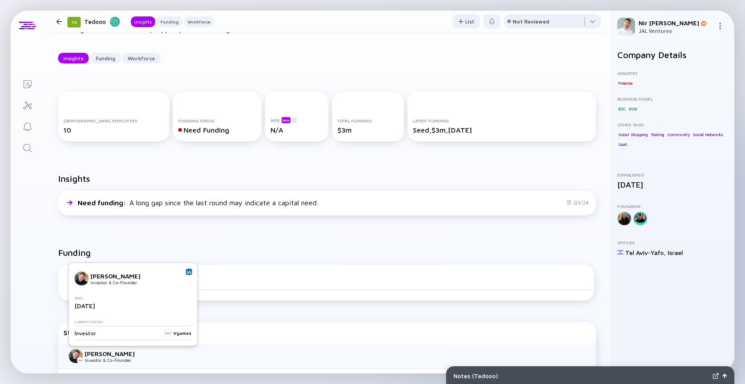
click at [191, 271] on link at bounding box center [189, 272] width 6 height 6
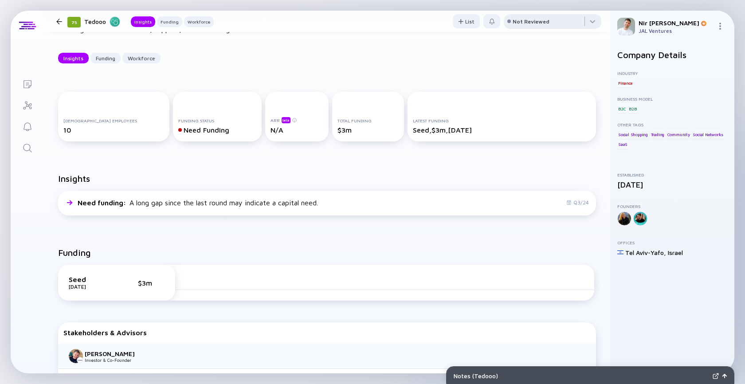
click at [537, 20] on div "Not Reviewed" at bounding box center [530, 21] width 37 height 7
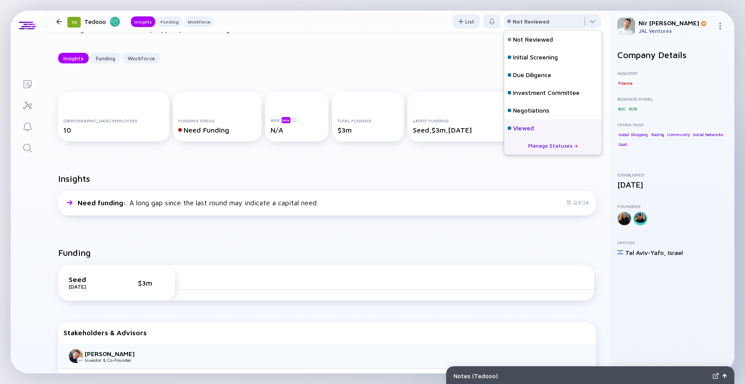
click at [516, 126] on div "Viewed" at bounding box center [523, 128] width 21 height 9
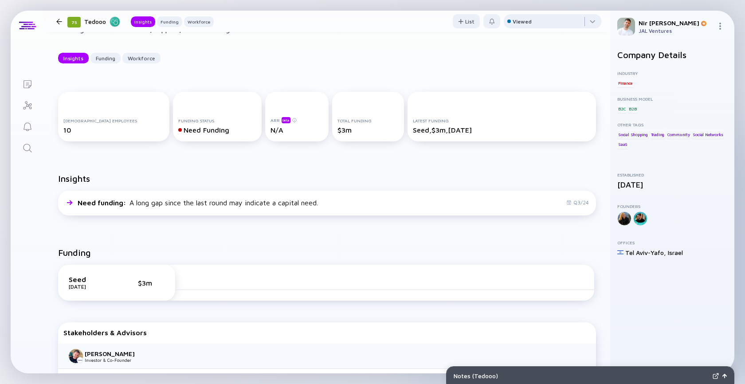
click at [54, 25] on div "75 Tedooo Insights Funding Workforce" at bounding box center [133, 22] width 161 height 12
click at [59, 23] on div at bounding box center [59, 22] width 6 height 6
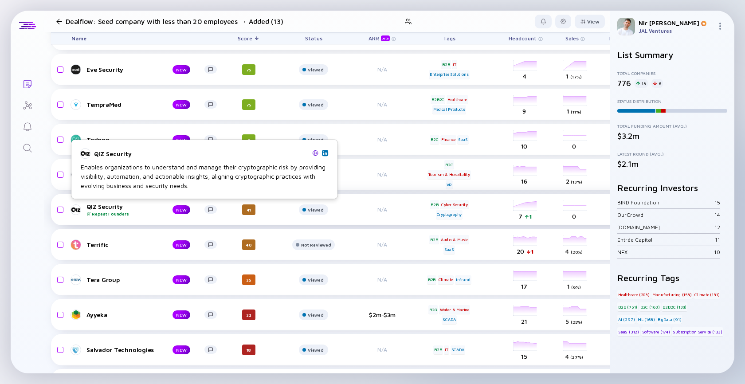
scroll to position [14, 0]
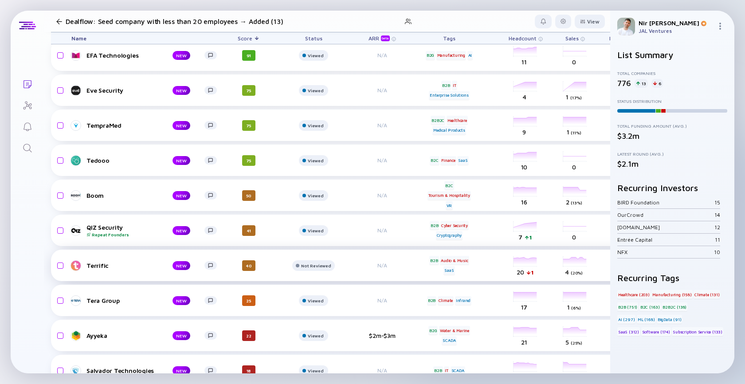
click at [96, 267] on div "Terrific" at bounding box center [122, 266] width 72 height 8
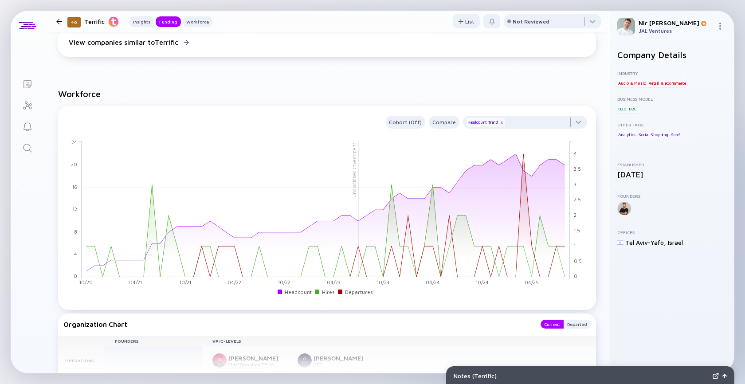
scroll to position [730, 0]
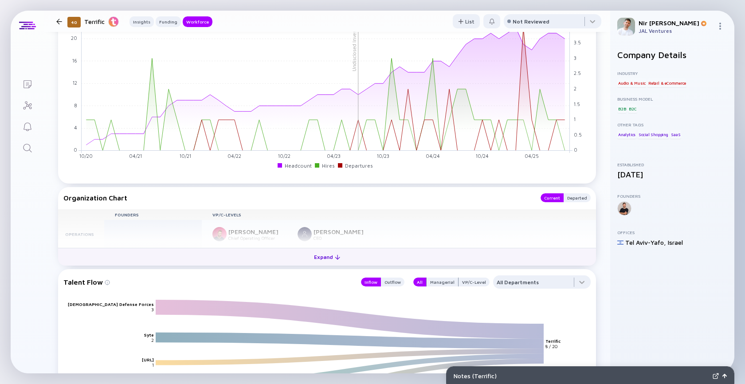
click at [238, 265] on button "Expand" at bounding box center [327, 257] width 538 height 18
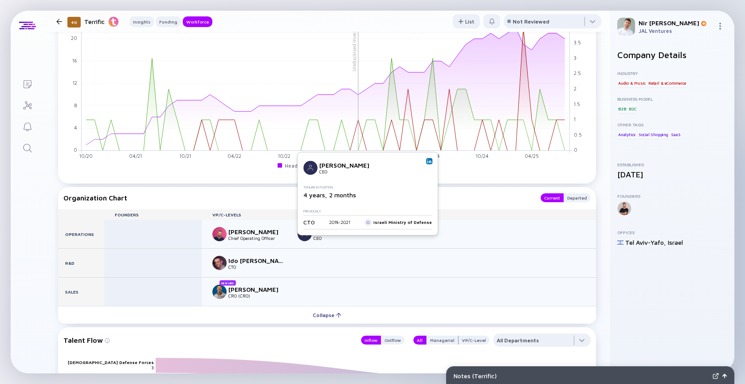
click at [427, 162] on img at bounding box center [429, 161] width 4 height 4
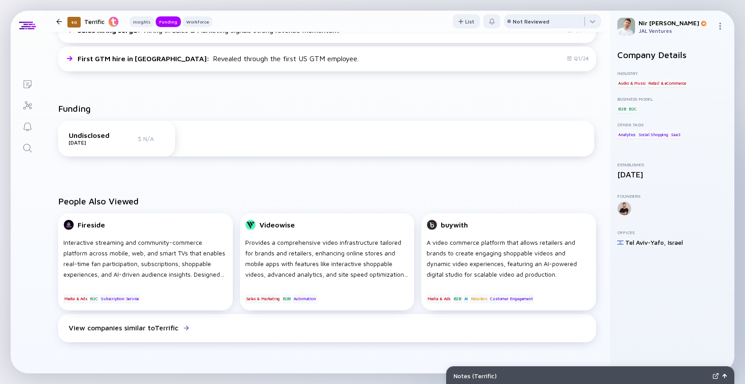
scroll to position [0, 0]
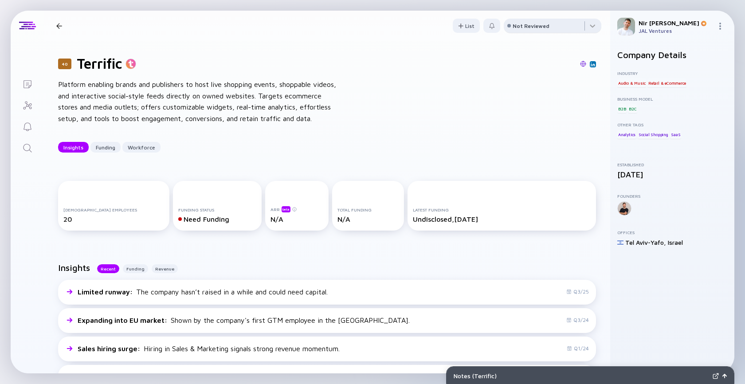
click at [537, 27] on div "Not Reviewed" at bounding box center [530, 26] width 37 height 7
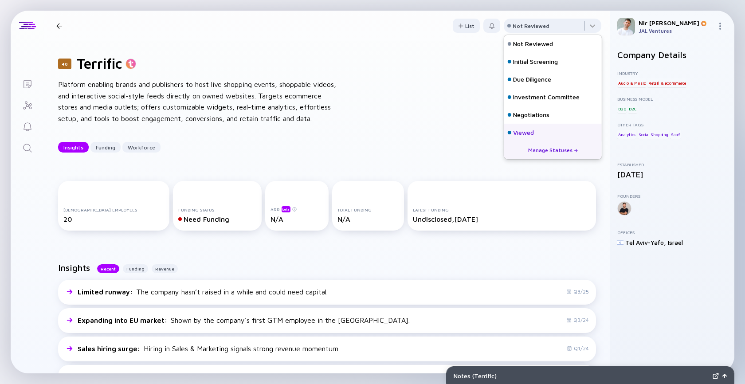
click at [536, 127] on div "Viewed" at bounding box center [553, 133] width 98 height 18
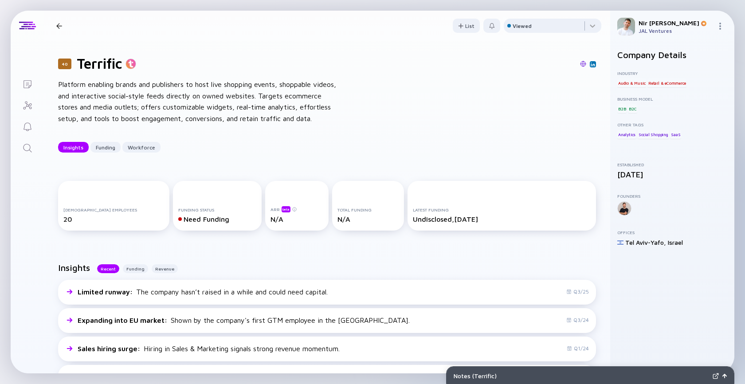
click at [59, 26] on div at bounding box center [59, 26] width 6 height 6
